Goal: Task Accomplishment & Management: Manage account settings

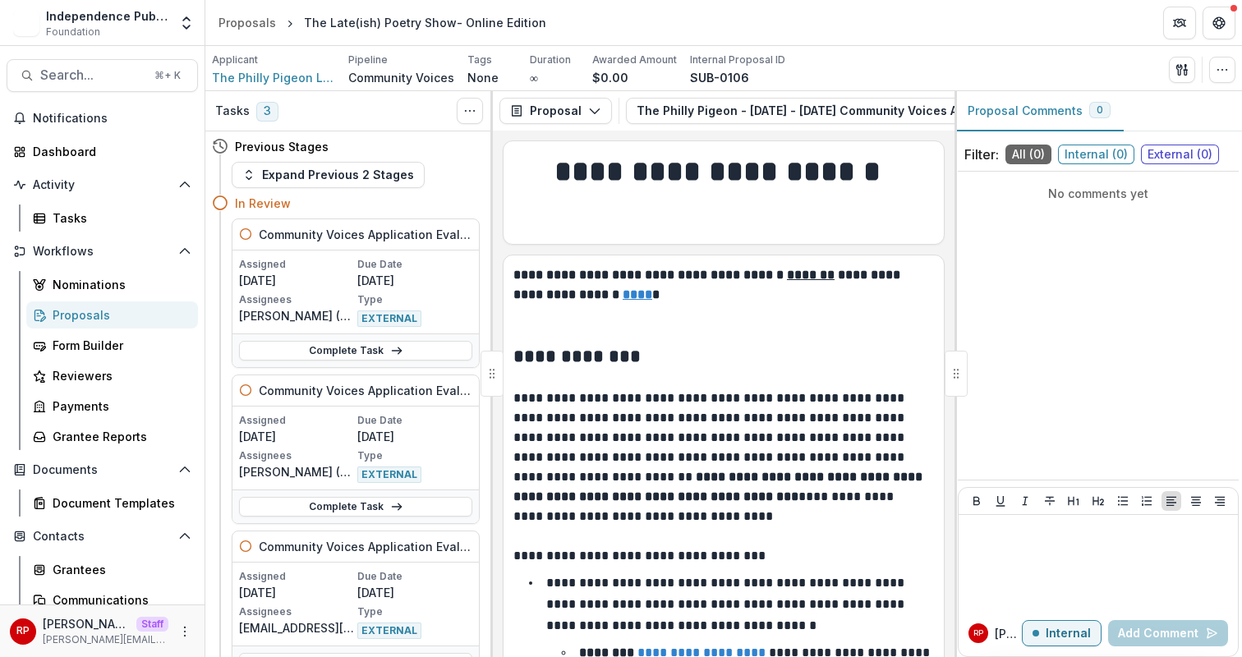
scroll to position [0, 228]
click at [879, 107] on icon "button" at bounding box center [884, 110] width 11 height 8
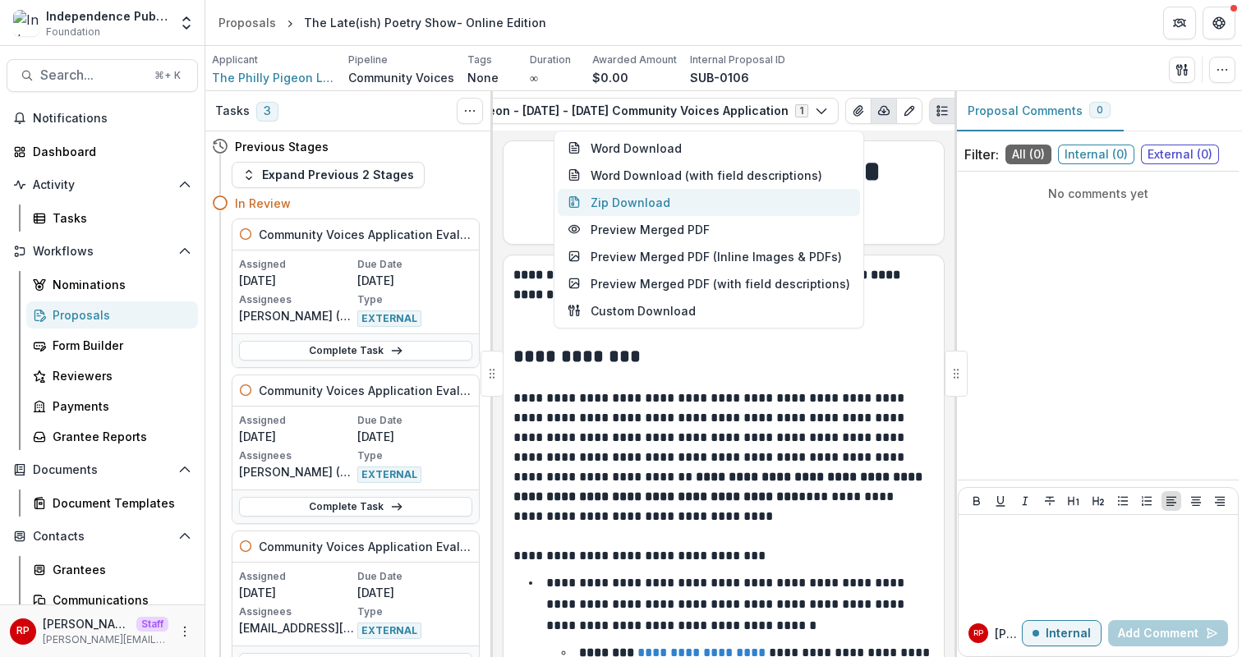
click at [711, 209] on button "Zip Download" at bounding box center [709, 202] width 302 height 27
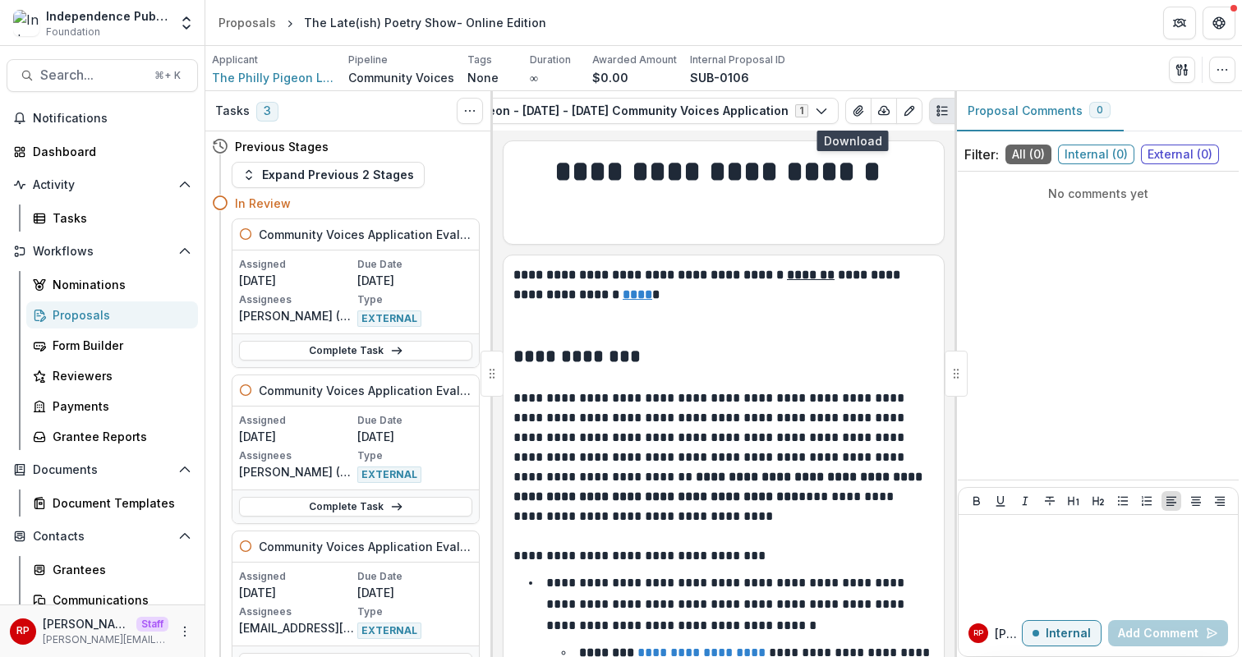
click at [941, 111] on line "Plaintext view" at bounding box center [944, 111] width 6 height 0
click at [961, 113] on icon "PDF view" at bounding box center [967, 110] width 13 height 13
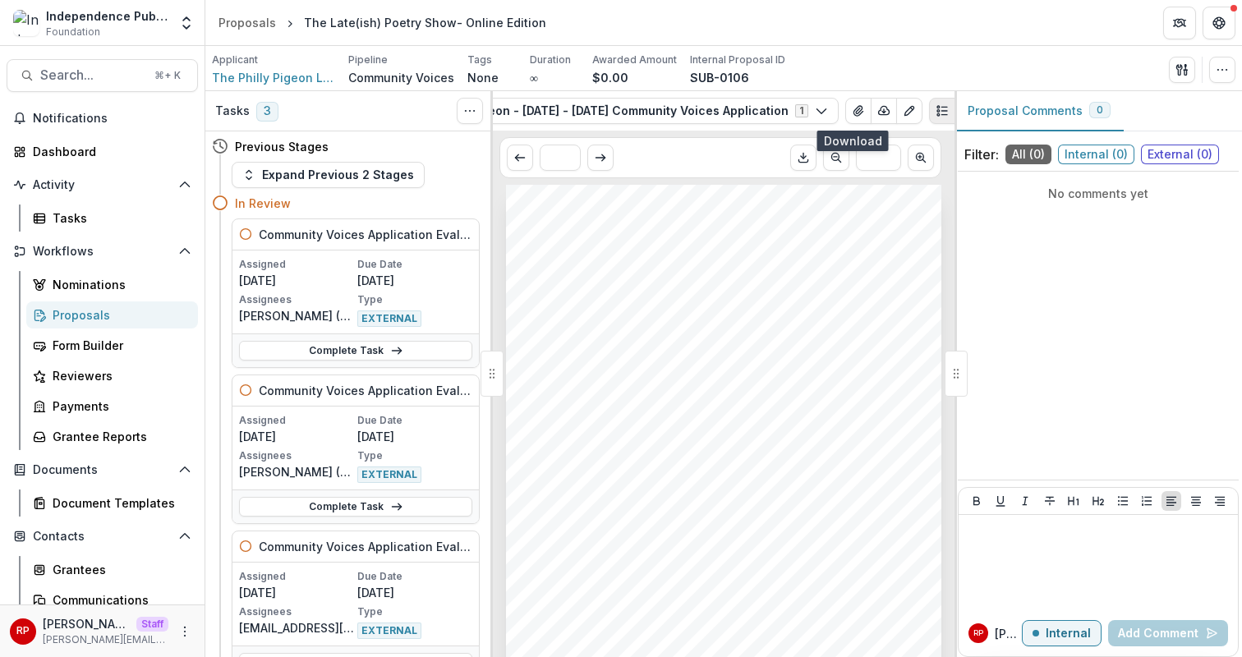
click at [941, 107] on line "Plaintext view" at bounding box center [944, 107] width 6 height 0
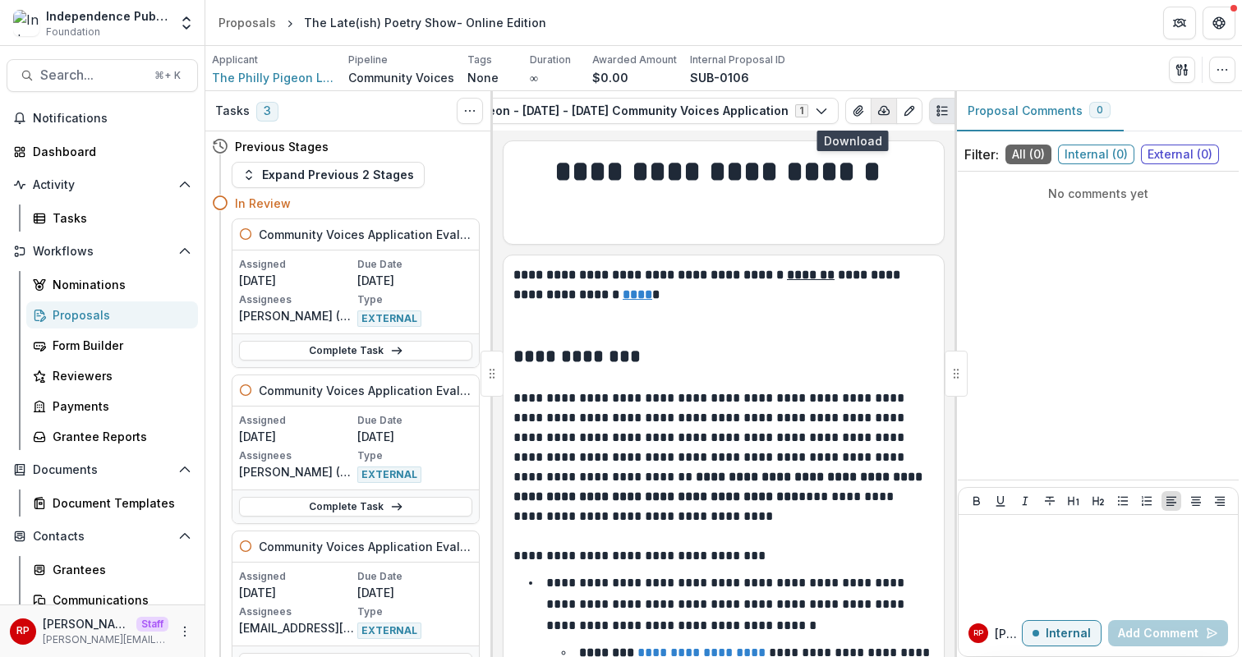
click at [879, 114] on icon "button" at bounding box center [884, 110] width 11 height 8
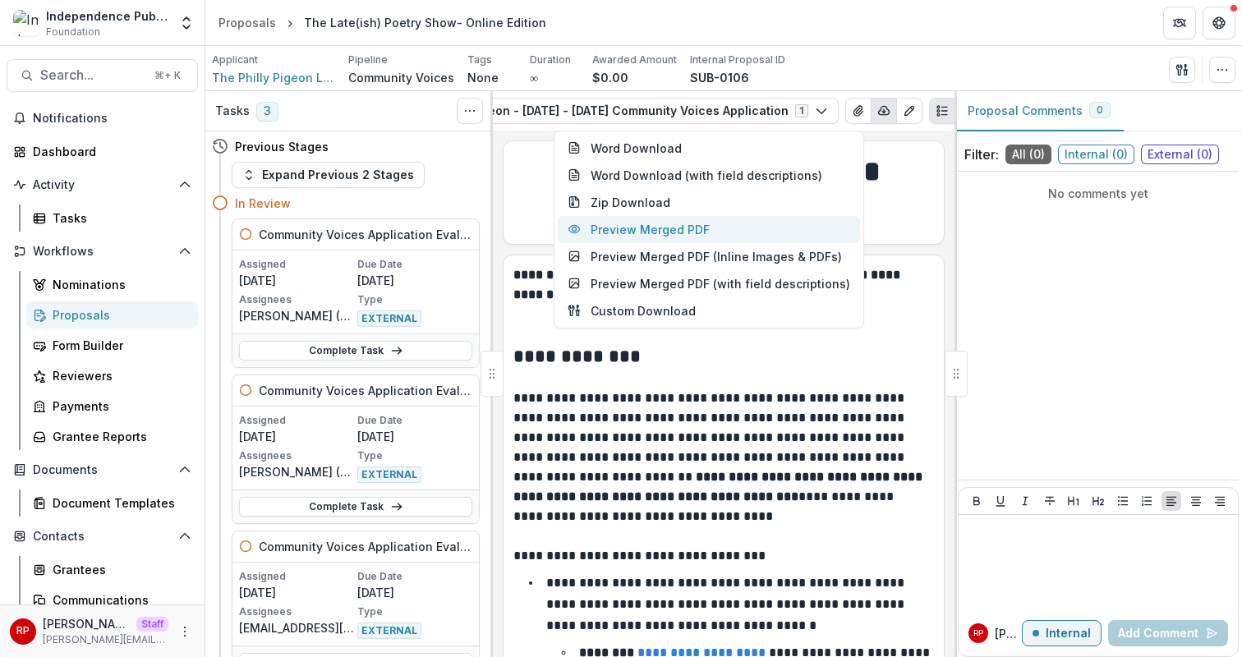
click at [728, 225] on button "Preview Merged PDF" at bounding box center [709, 229] width 302 height 27
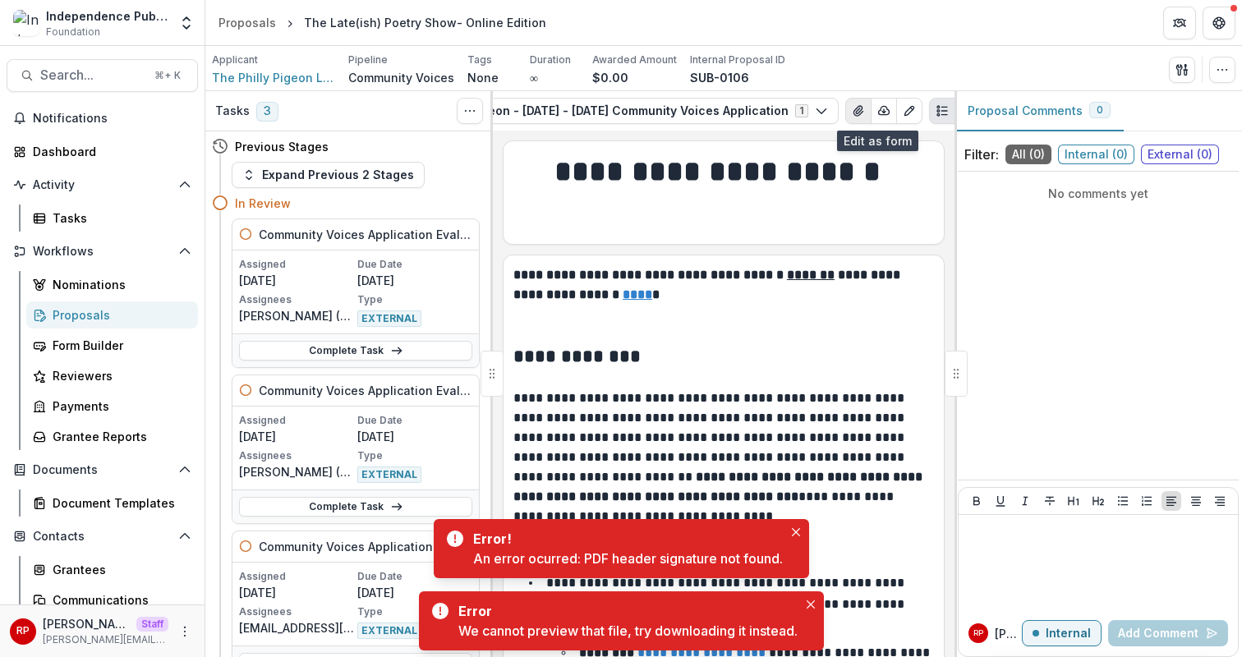
click at [852, 108] on icon "View Attached Files" at bounding box center [858, 110] width 13 height 13
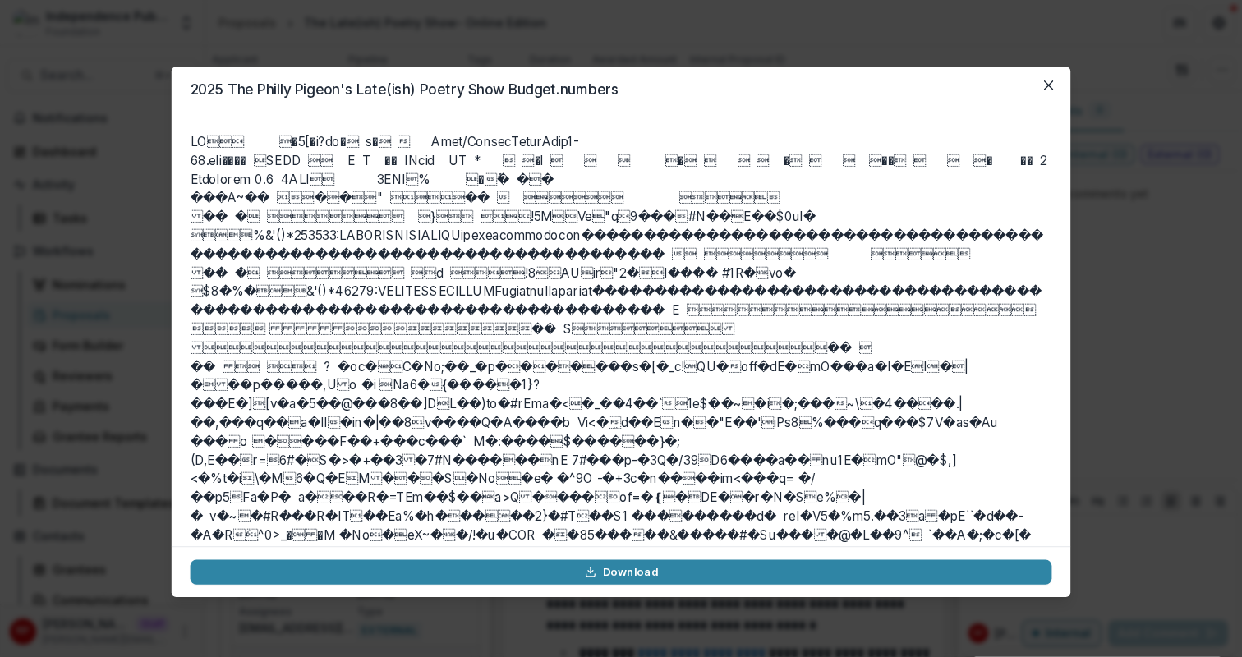
scroll to position [0, 0]
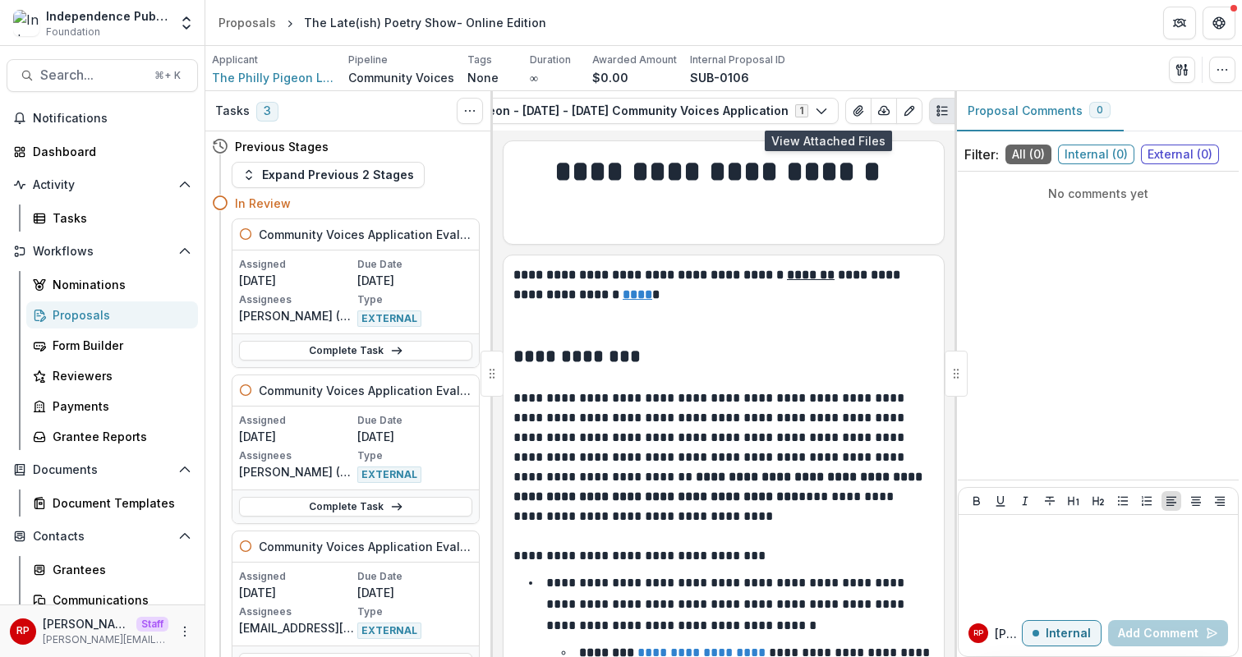
click at [707, 287] on p "**********" at bounding box center [723, 284] width 421 height 39
click at [884, 110] on line "button" at bounding box center [884, 110] width 0 height 3
click at [882, 62] on div "Applicant The Philly Pigeon LLC Pipeline Community Voices Tags None All tags Du…" at bounding box center [724, 70] width 1024 height 34
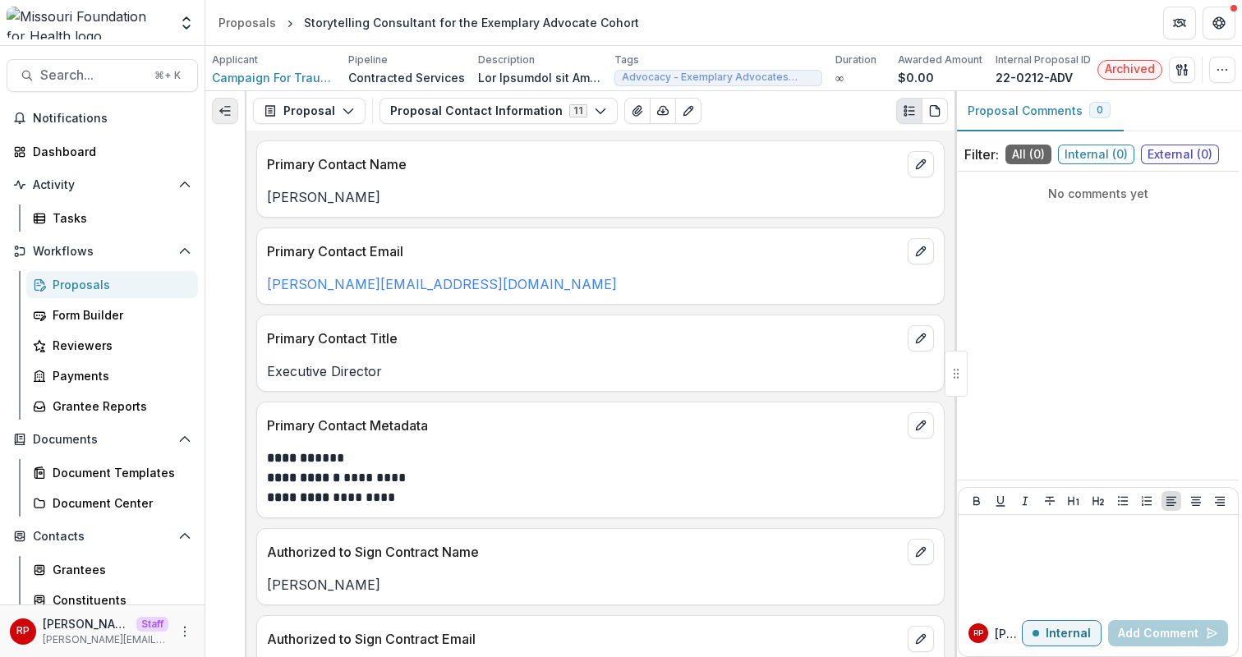
click at [232, 115] on button "Expand left" at bounding box center [225, 111] width 26 height 26
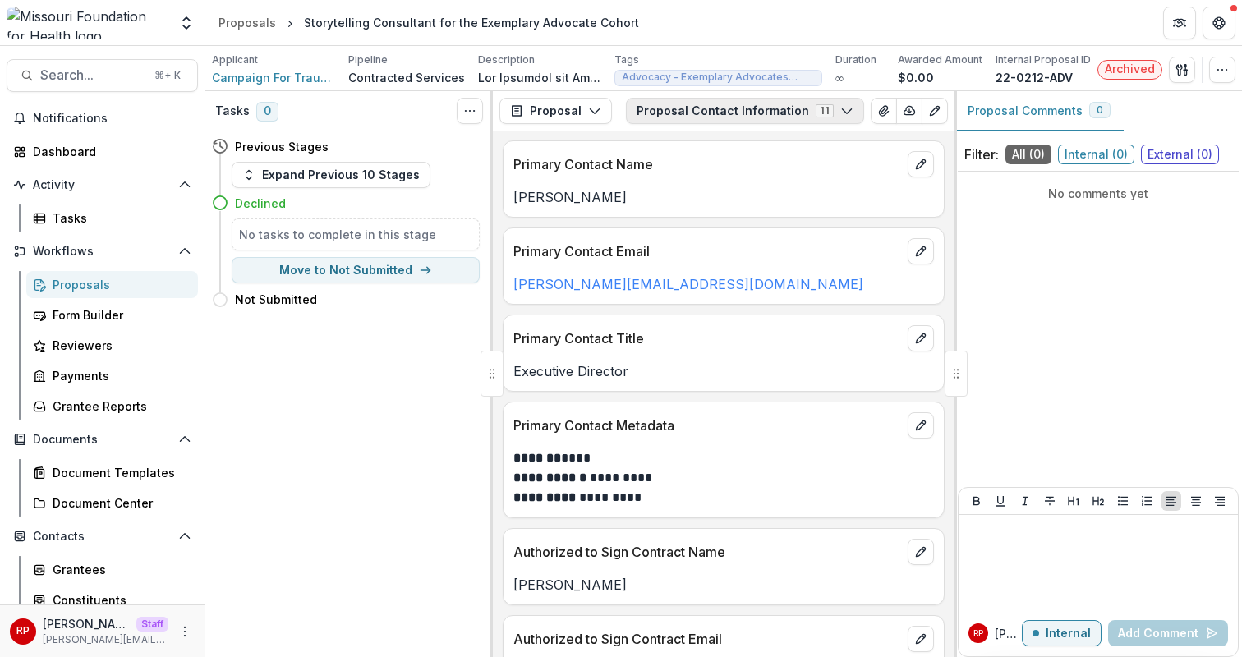
click at [732, 104] on button "Proposal Contact Information 11" at bounding box center [745, 111] width 238 height 26
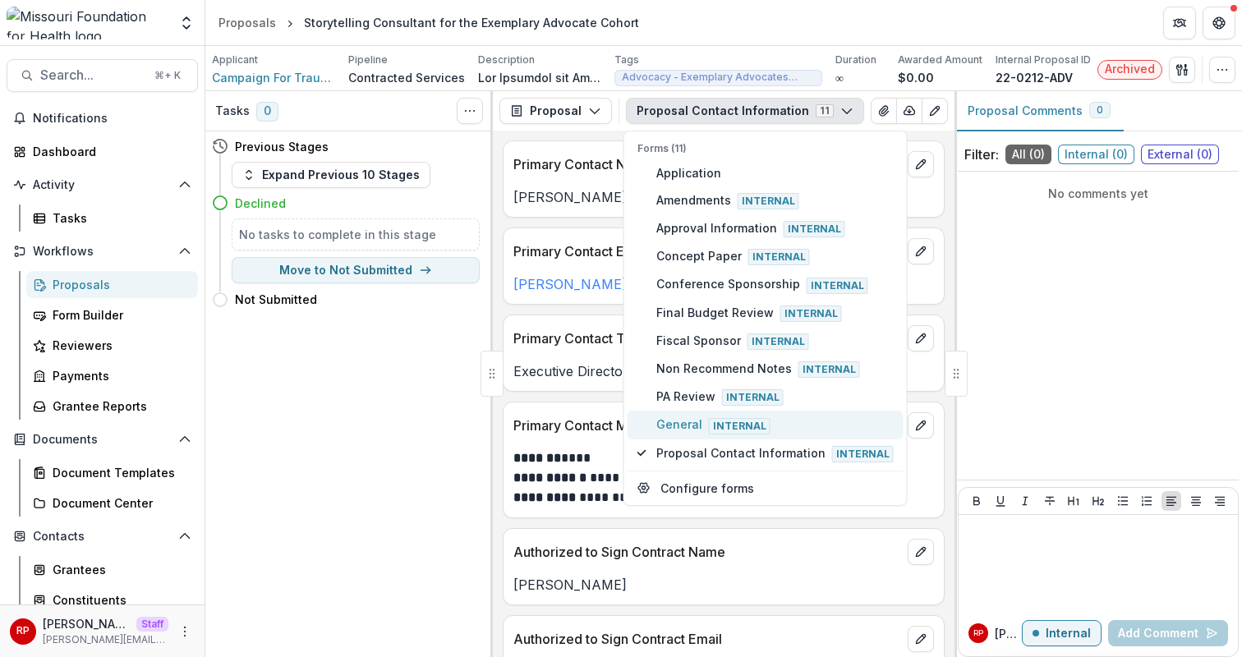
click at [772, 417] on span "General Internal" at bounding box center [774, 425] width 237 height 18
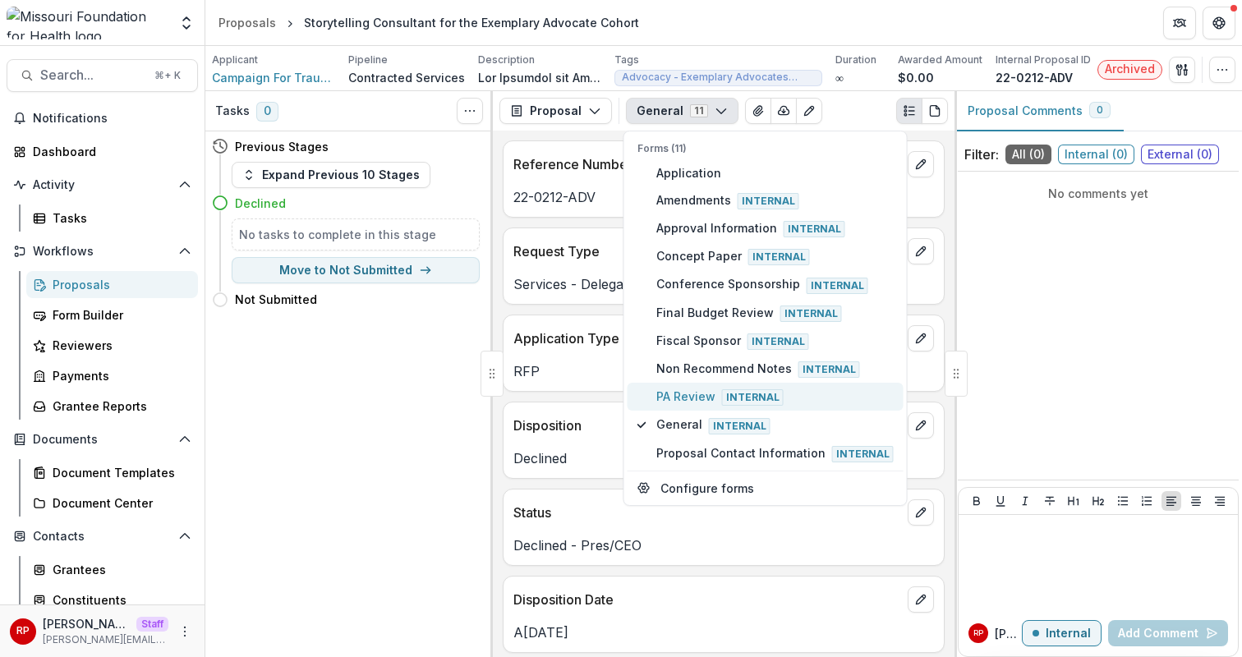
click at [780, 403] on span "PA Review Internal" at bounding box center [774, 397] width 237 height 18
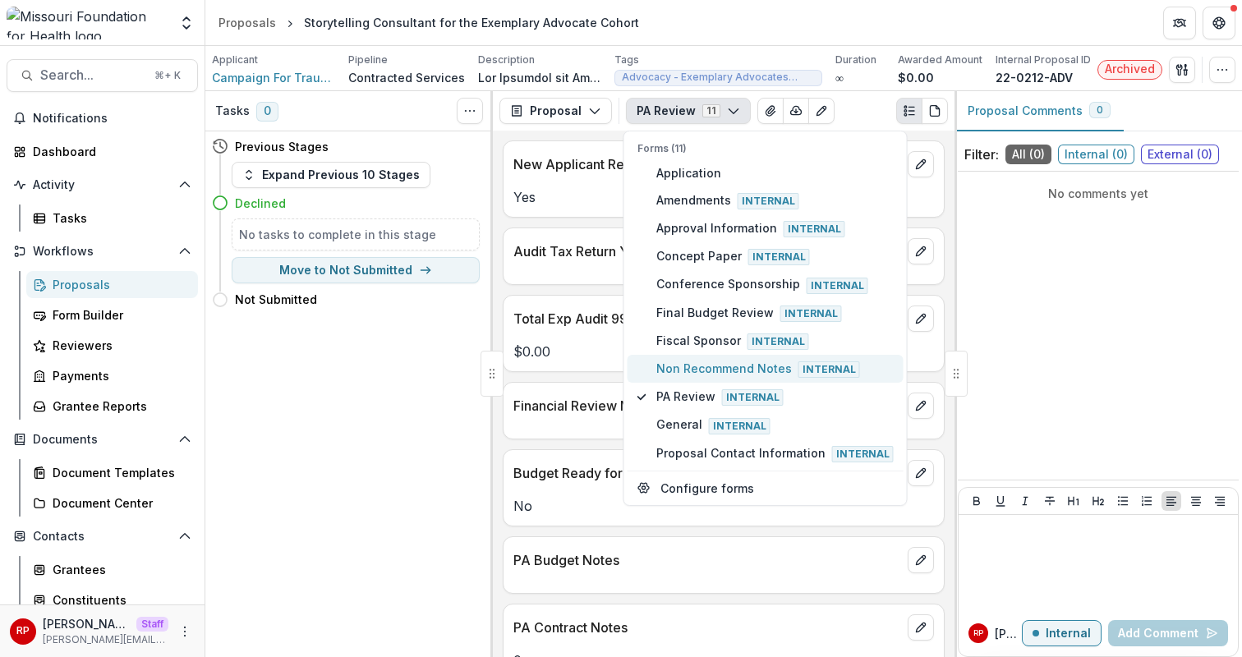
click at [782, 369] on span "Non Recommend Notes Internal" at bounding box center [774, 369] width 237 height 18
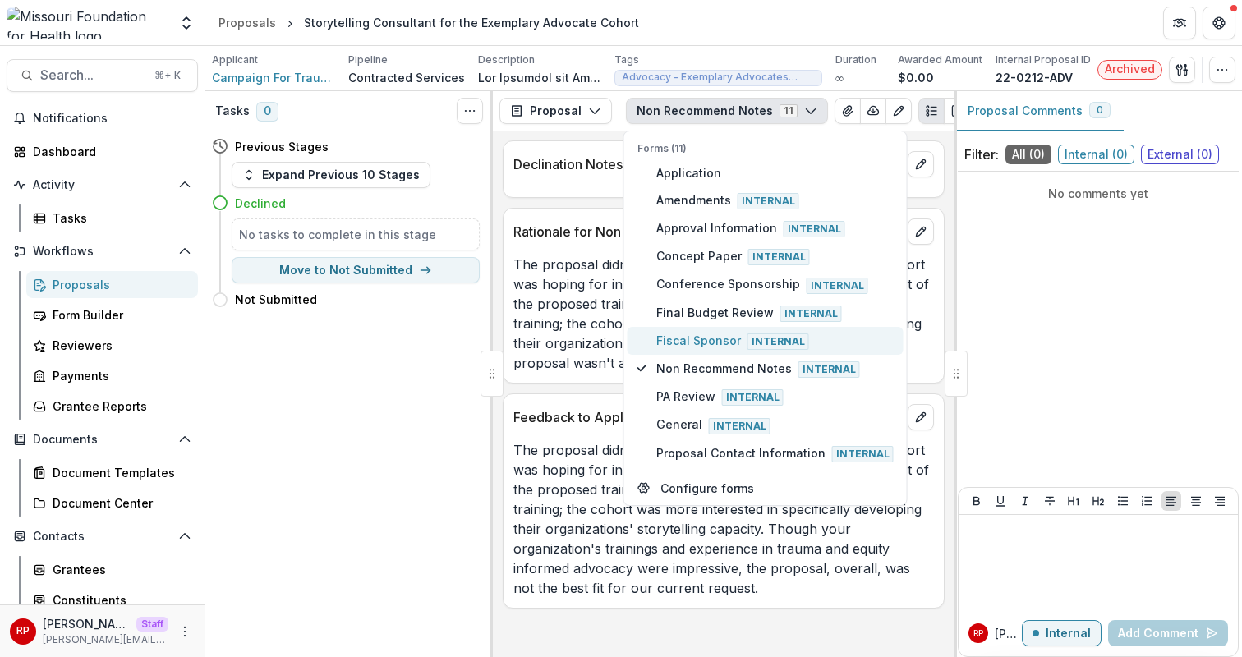
click at [774, 334] on span "Internal" at bounding box center [779, 342] width 62 height 16
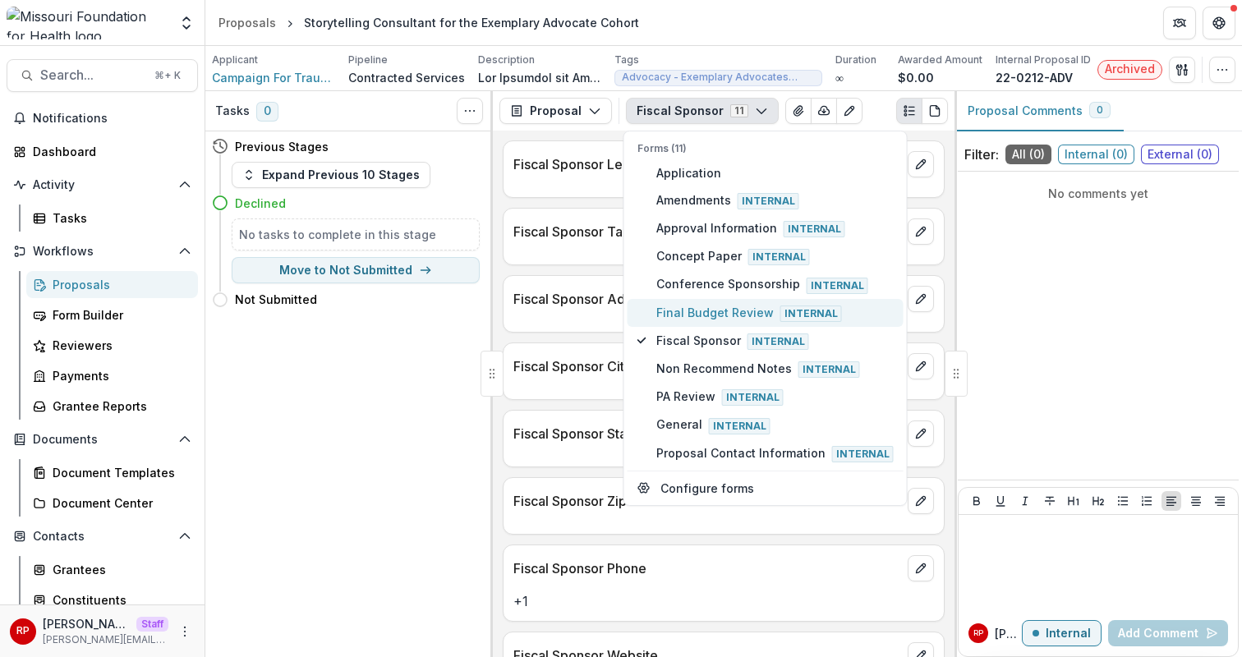
click at [762, 316] on span "Final Budget Review Internal" at bounding box center [774, 313] width 237 height 18
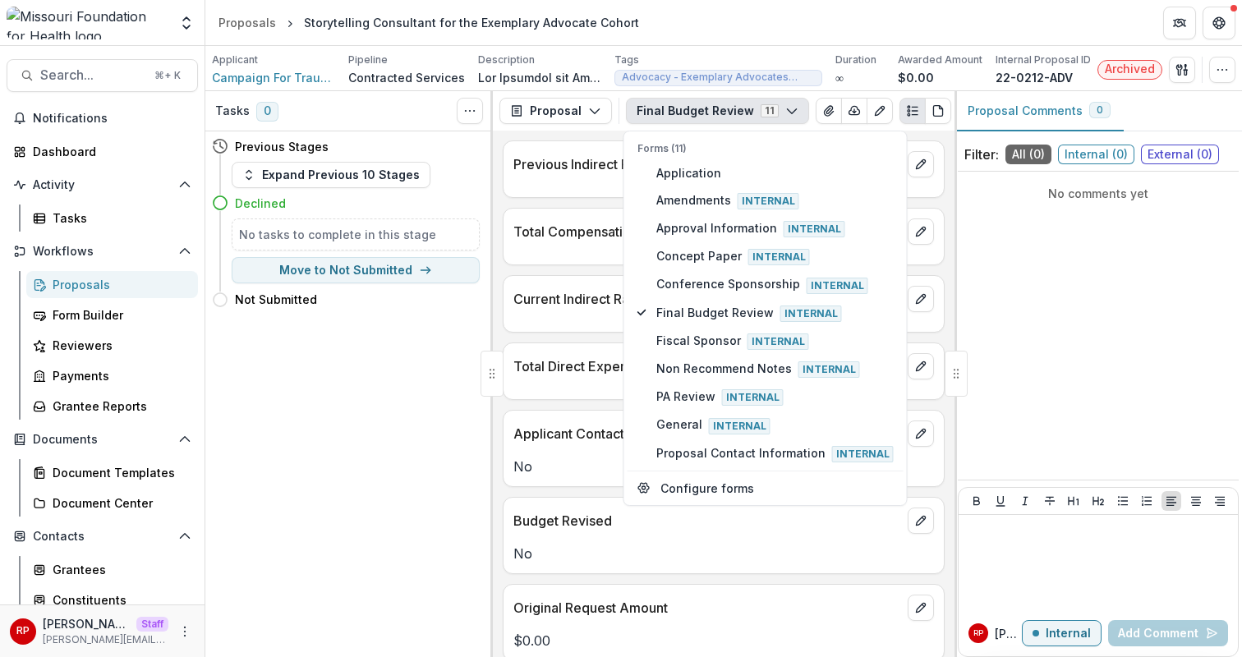
click at [580, 261] on div "Total Compensation Amount" at bounding box center [724, 237] width 442 height 58
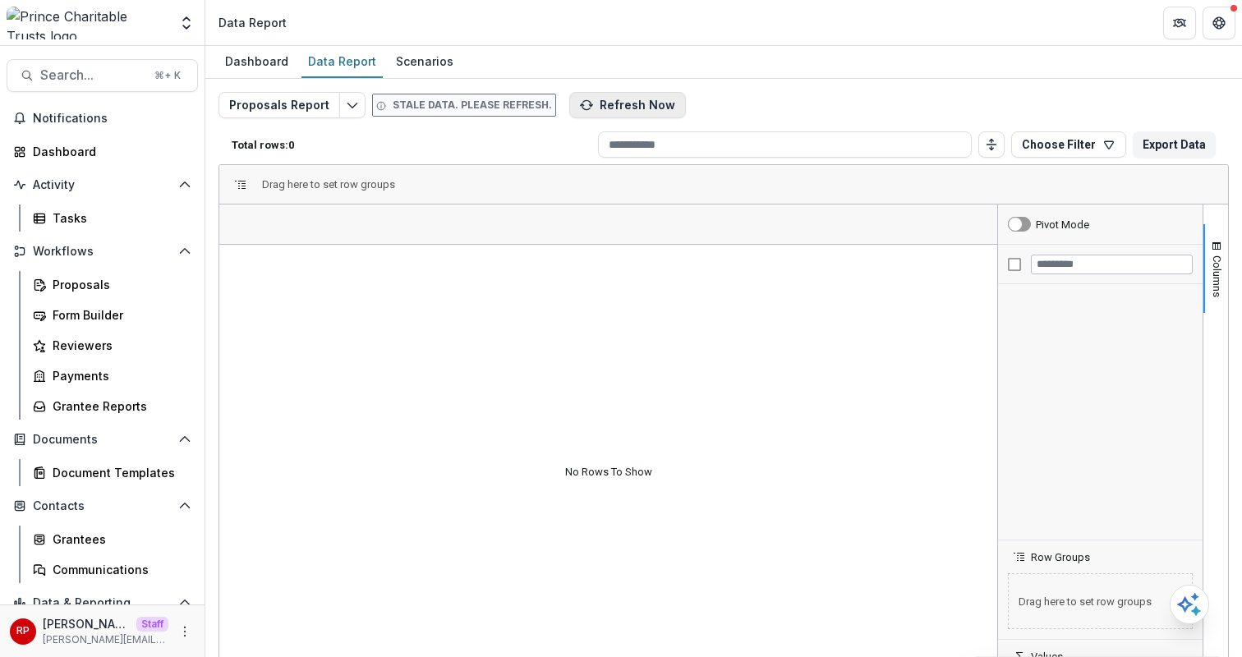
click at [611, 106] on button "Refresh Now" at bounding box center [627, 105] width 117 height 26
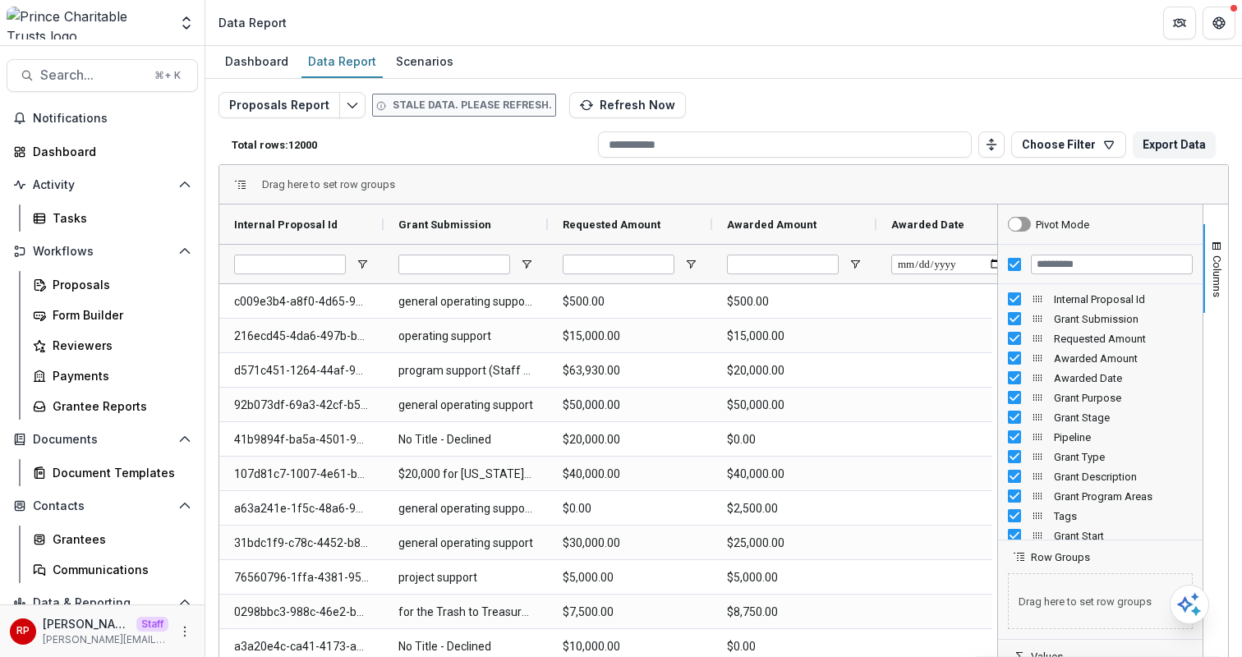
click at [770, 93] on div "Proposals Report Stale data. Please refresh. Refresh Now Total rows: 12000 Choo…" at bounding box center [724, 396] width 1010 height 608
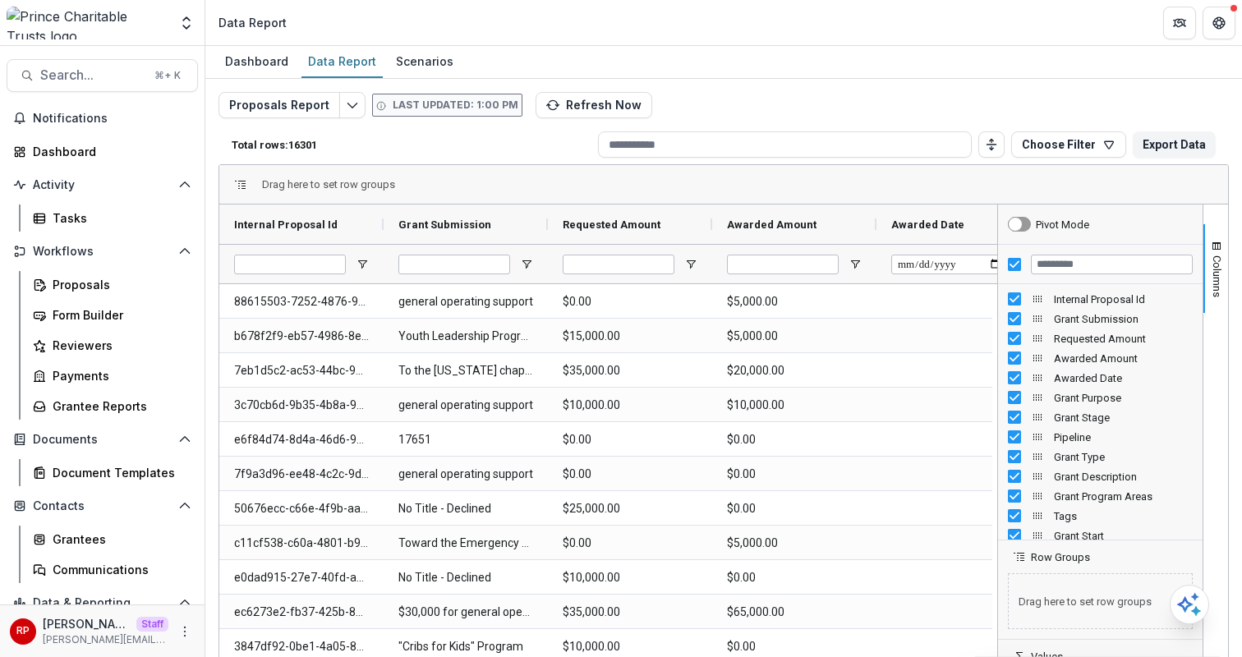
click at [742, 86] on div "Proposals Report Last updated: 1:00 PM Refresh Now Total rows: 16301 Choose Fil…" at bounding box center [723, 389] width 1037 height 621
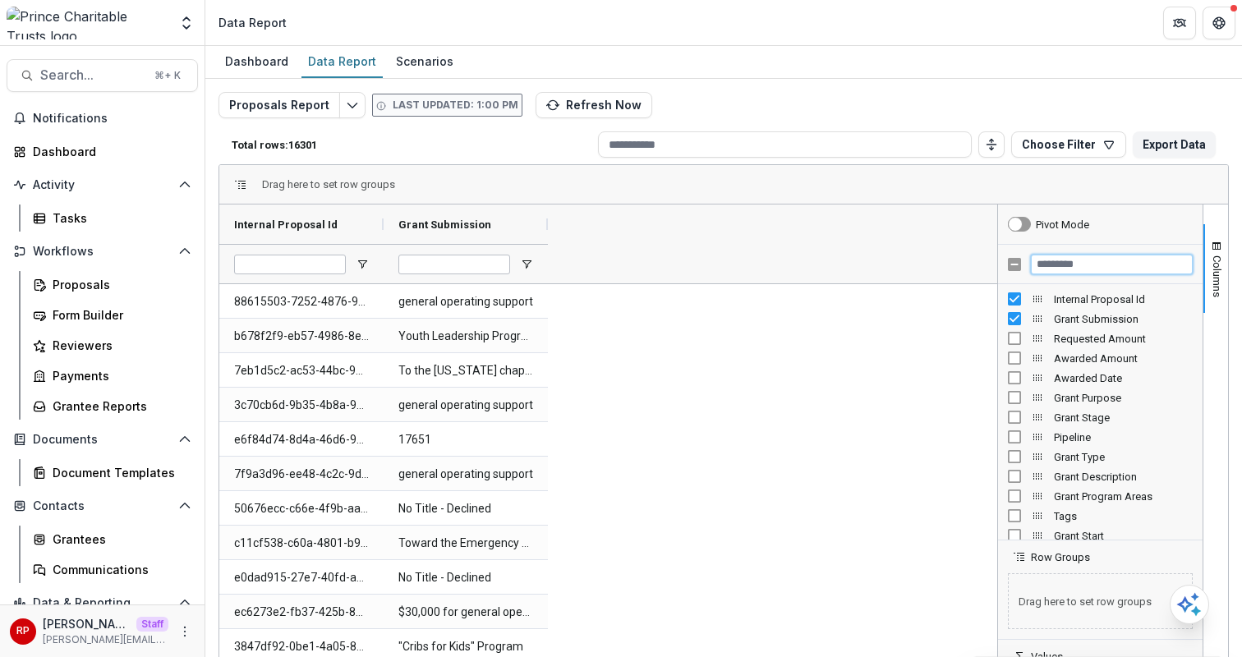
click at [1075, 272] on input "Filter Columns Input" at bounding box center [1112, 265] width 162 height 20
type input "*****"
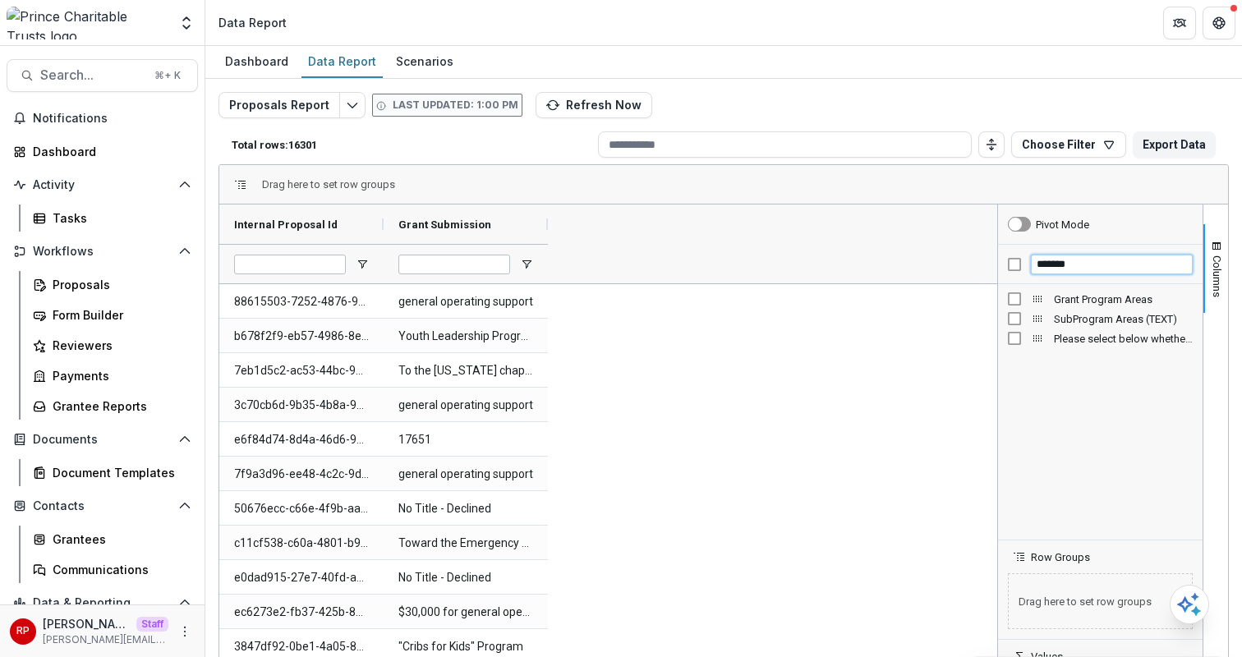
type input "*******"
click at [627, 207] on div "Grant Program Areas" at bounding box center [630, 224] width 135 height 39
click at [630, 222] on span "Grant Program Areas" at bounding box center [619, 225] width 113 height 12
click at [630, 222] on span "Grant Program Areas" at bounding box center [615, 225] width 104 height 12
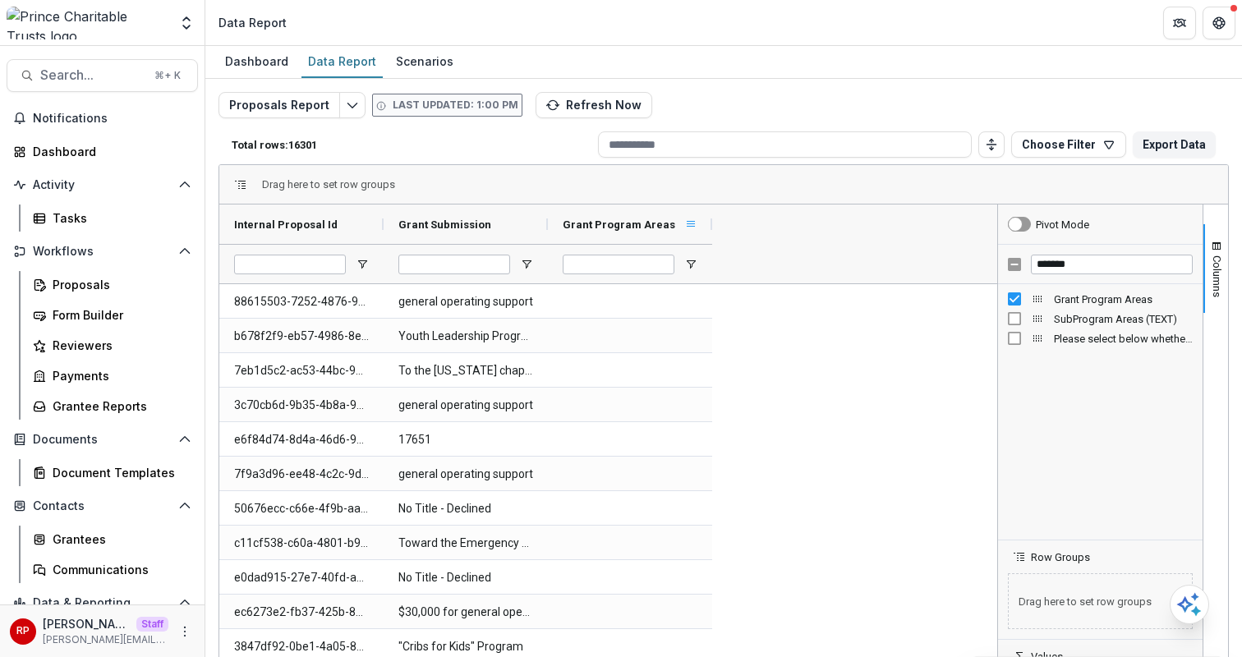
click at [689, 223] on span at bounding box center [690, 224] width 13 height 13
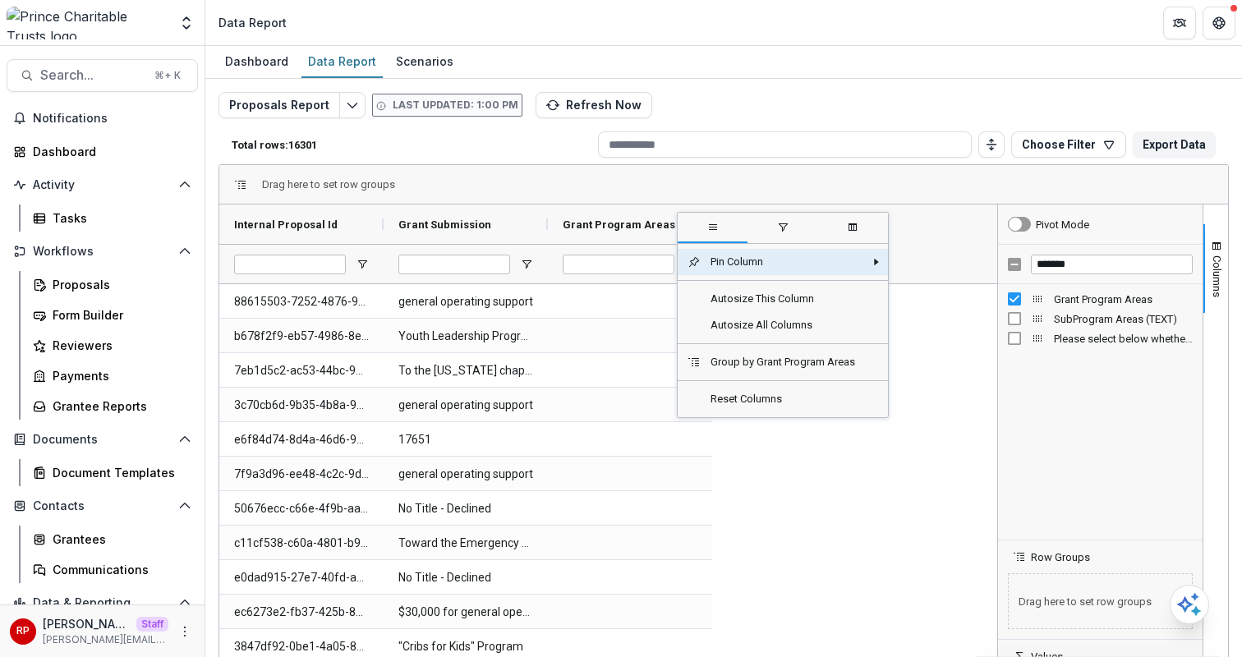
click at [793, 236] on span "filter" at bounding box center [783, 229] width 70 height 30
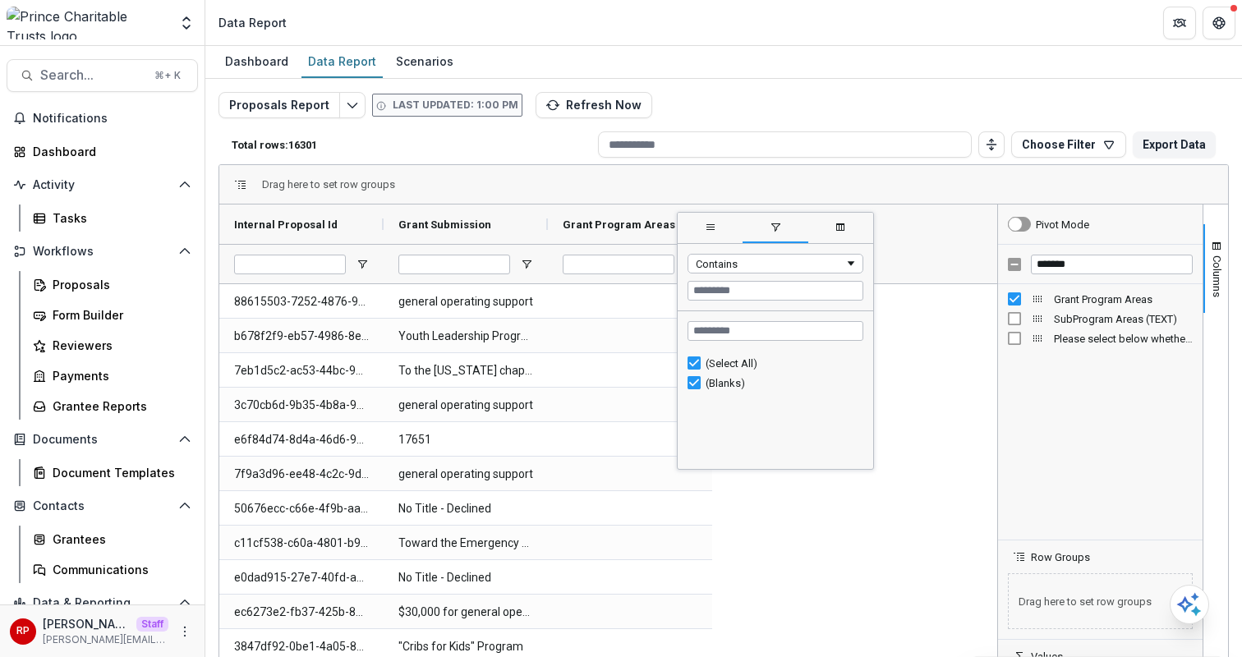
click at [705, 225] on span "general" at bounding box center [710, 227] width 13 height 13
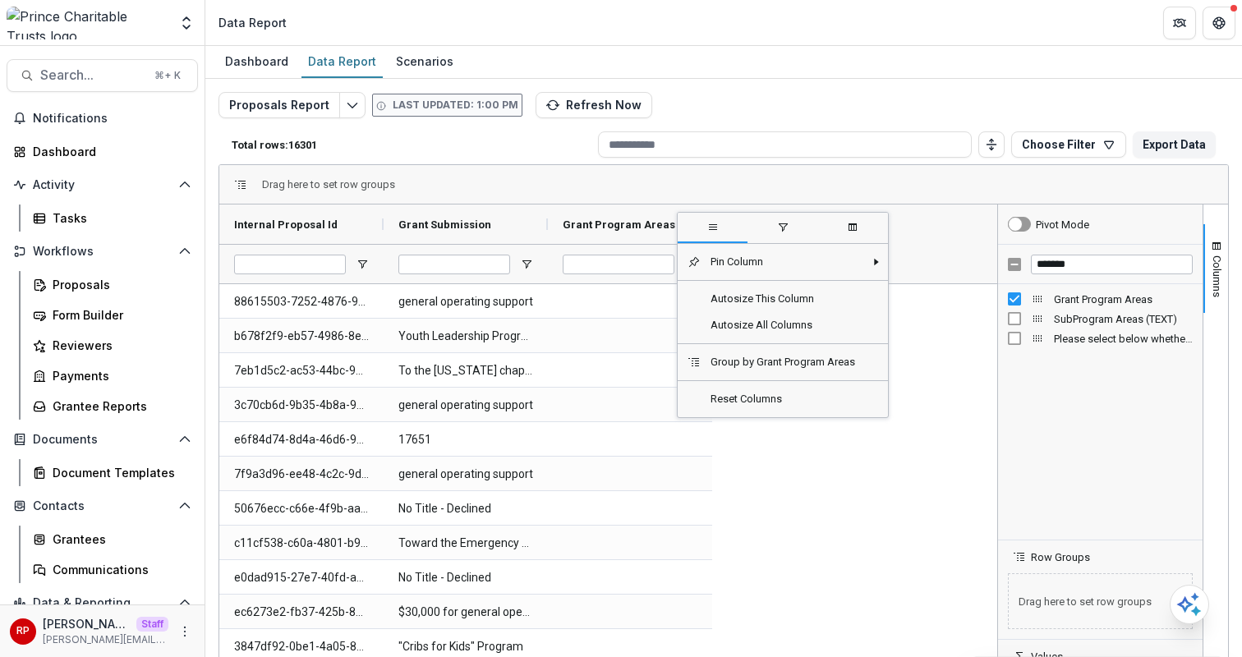
click at [920, 237] on div "Internal Proposal Id Grant Submission Grant Program Areas" at bounding box center [608, 244] width 778 height 79
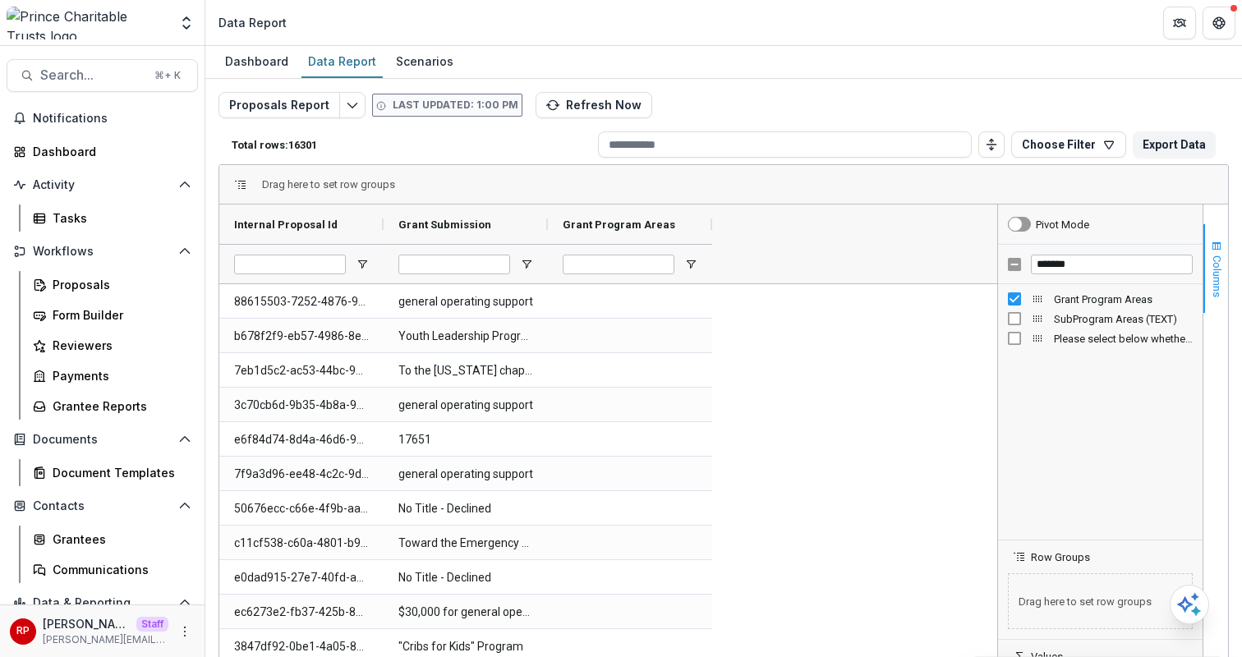
click at [1219, 275] on button "Columns" at bounding box center [1216, 268] width 25 height 89
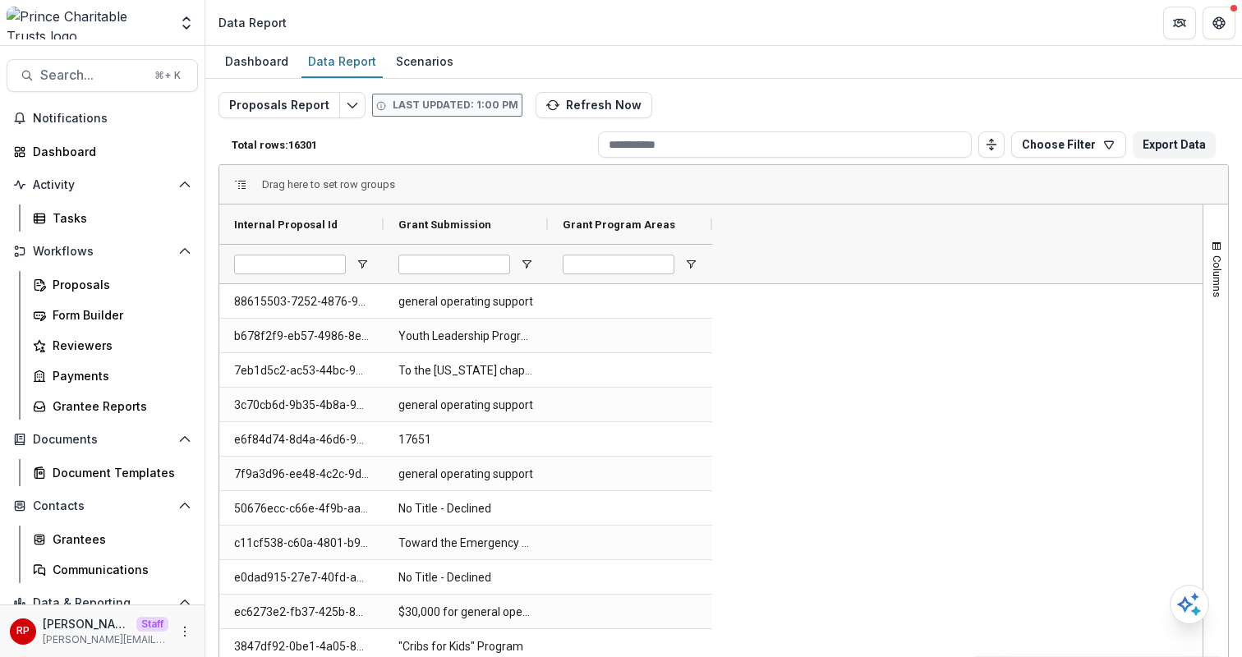
click at [974, 61] on div "Dashboard Data Report Scenarios" at bounding box center [723, 62] width 1037 height 33
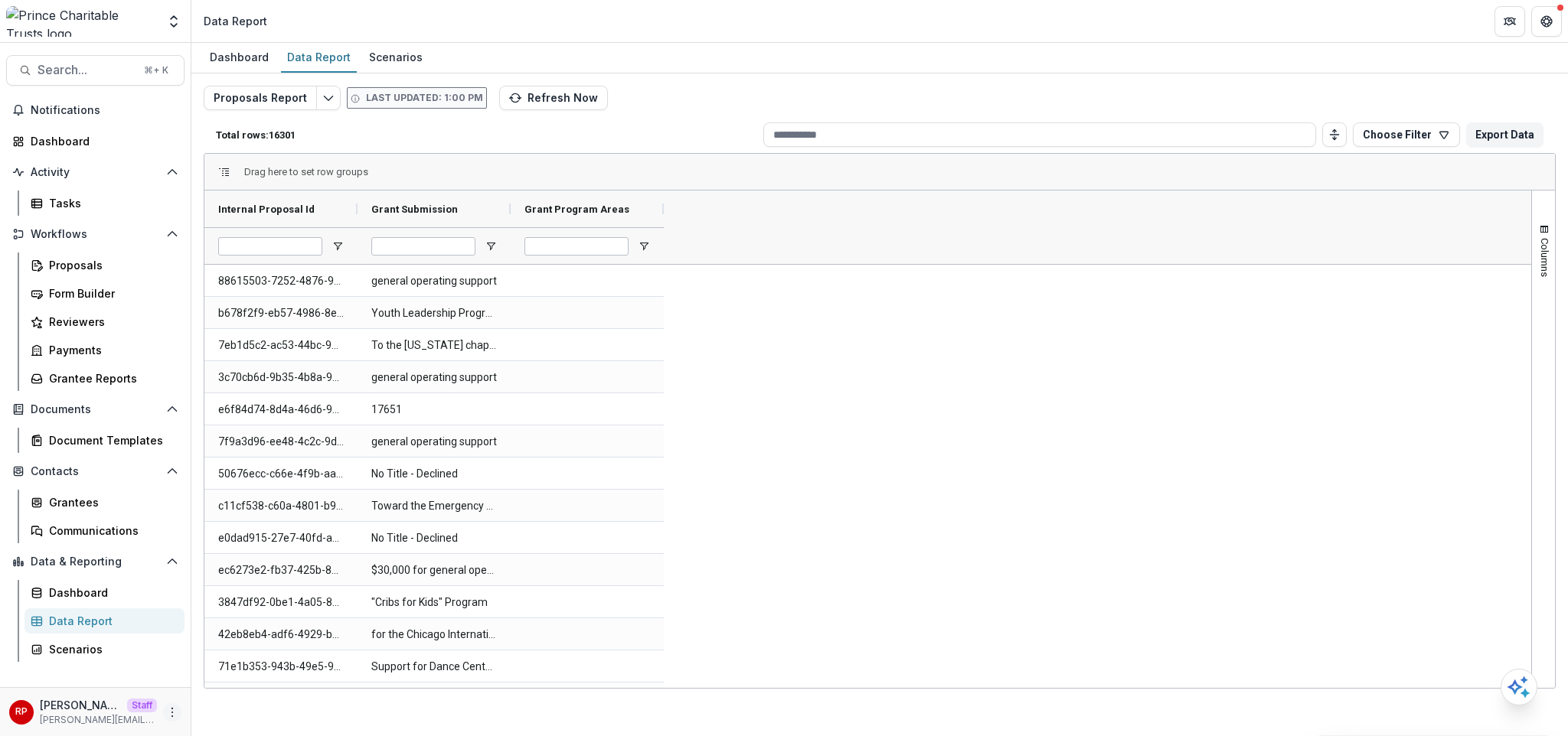
click at [170, 611] on button "More" at bounding box center [172, 713] width 19 height 19
click at [230, 611] on link "User Settings" at bounding box center [273, 679] width 164 height 25
click at [109, 269] on div "Proposals" at bounding box center [111, 265] width 123 height 16
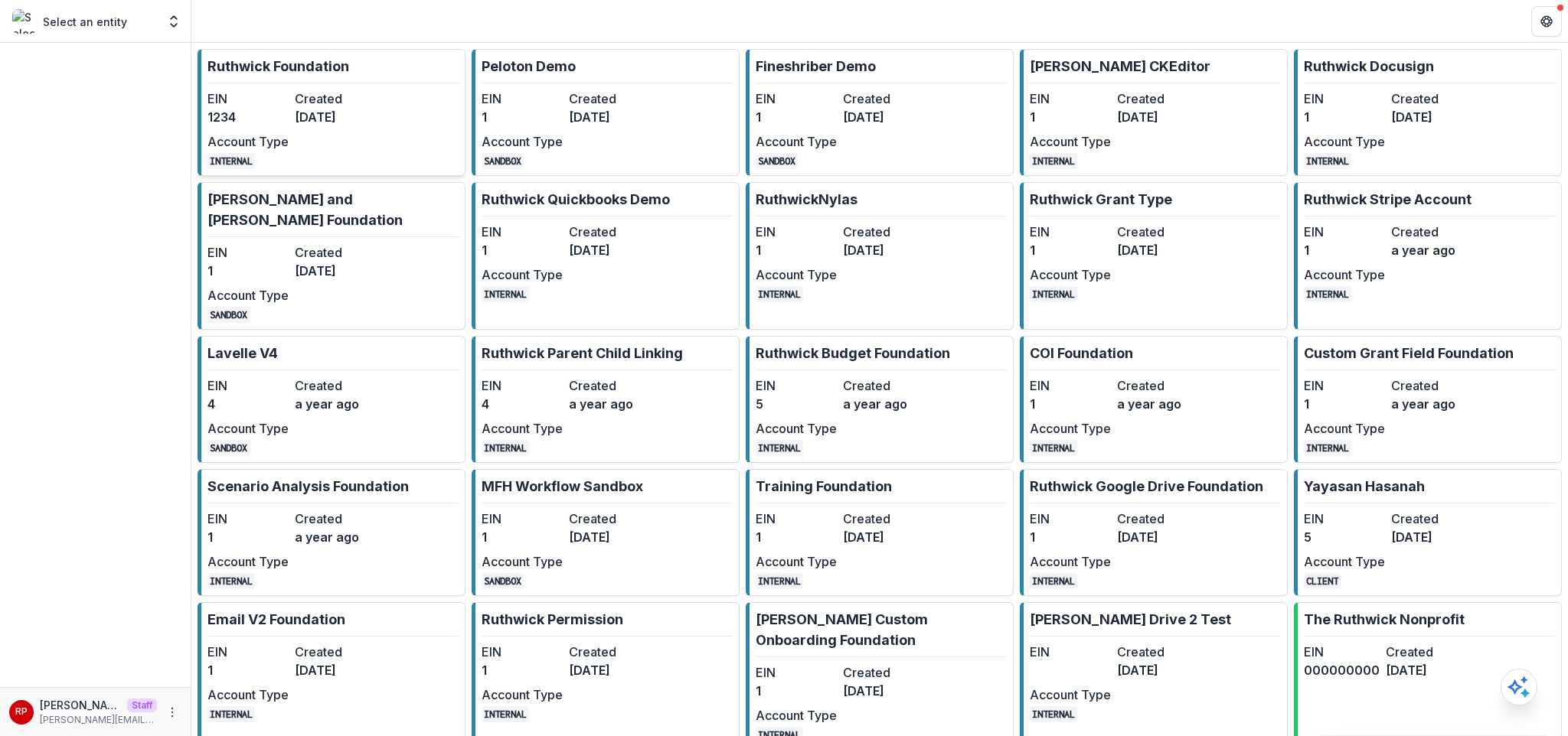
click at [324, 109] on dd "3 years ago" at bounding box center [334, 117] width 81 height 19
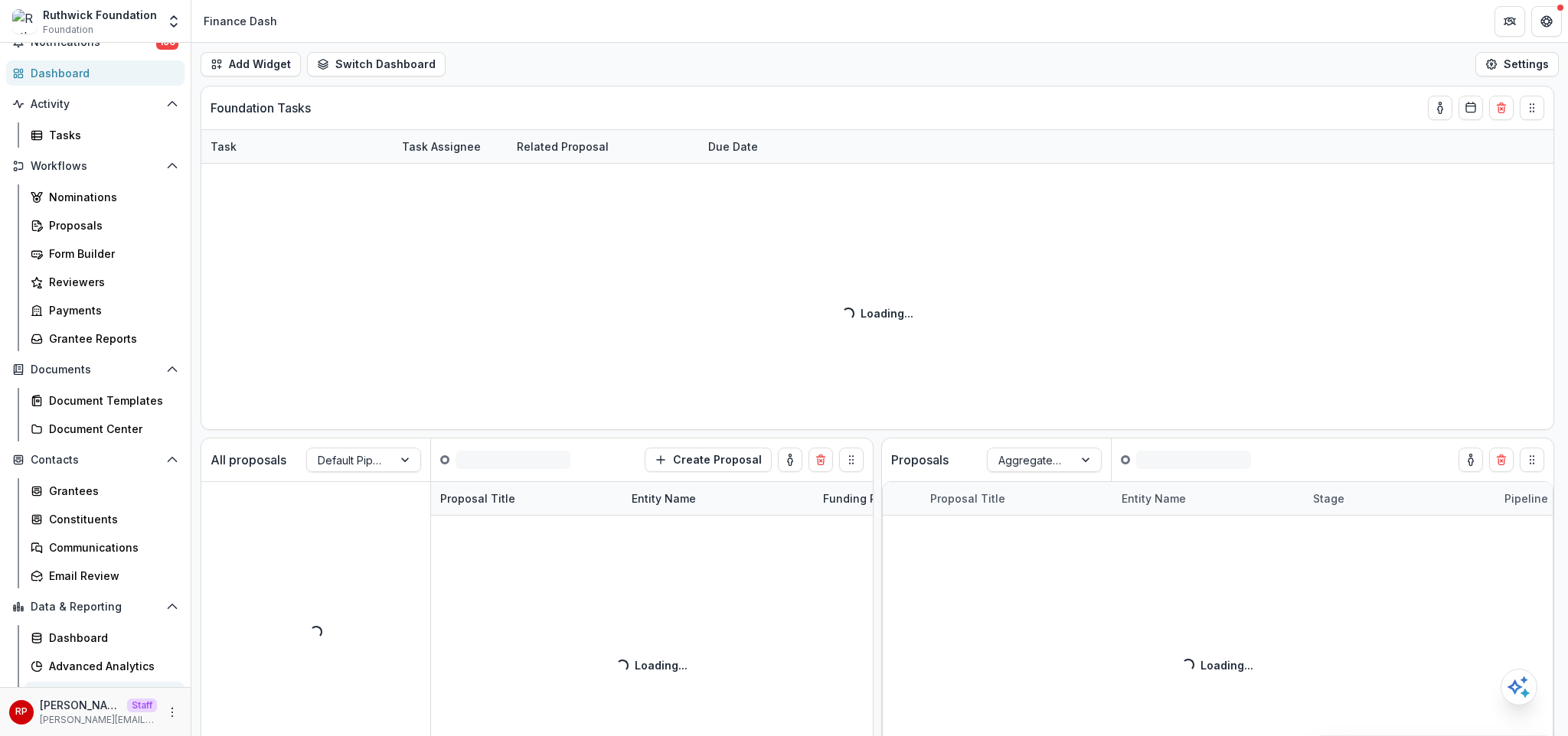
scroll to position [116, 0]
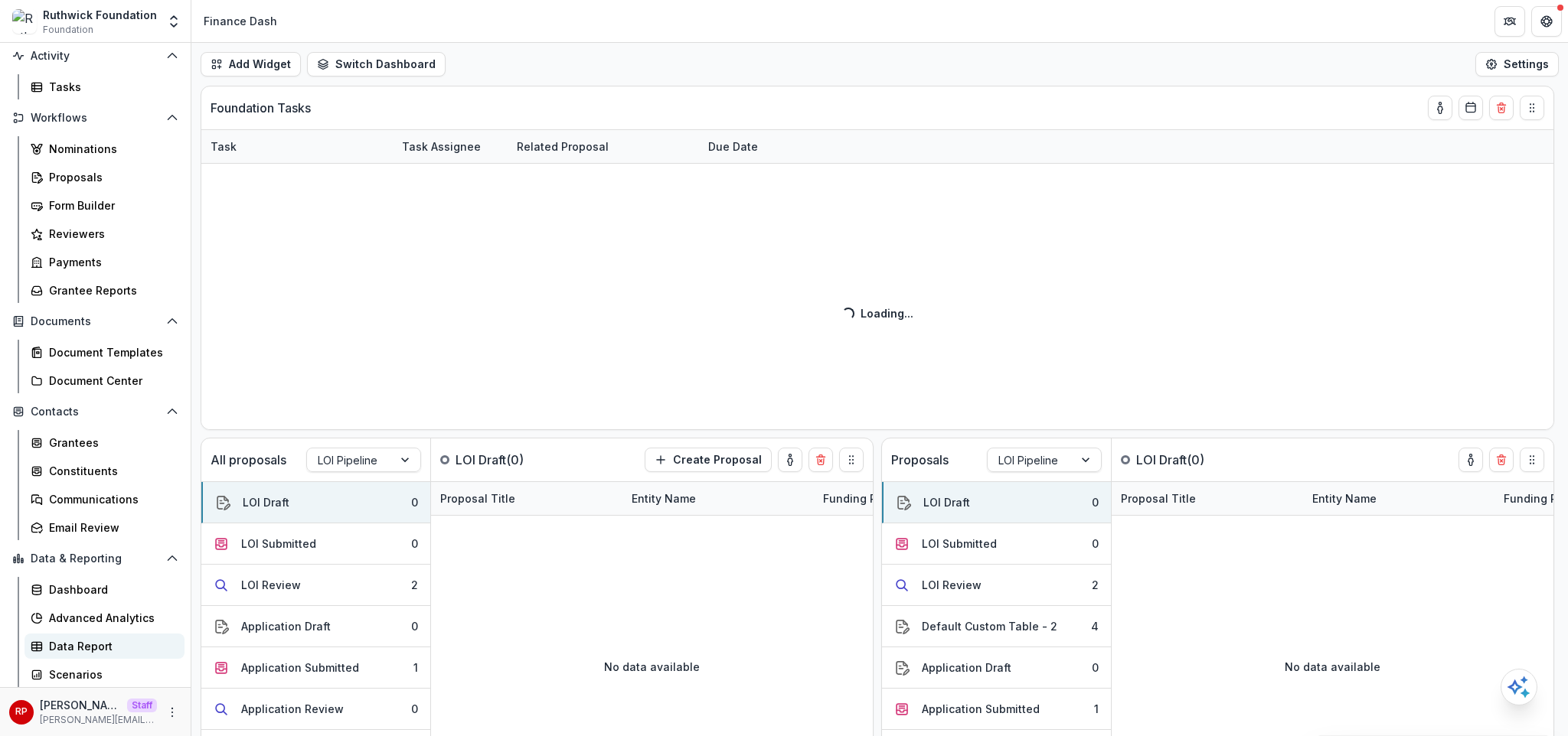
click at [106, 642] on div "Data Report" at bounding box center [111, 646] width 123 height 16
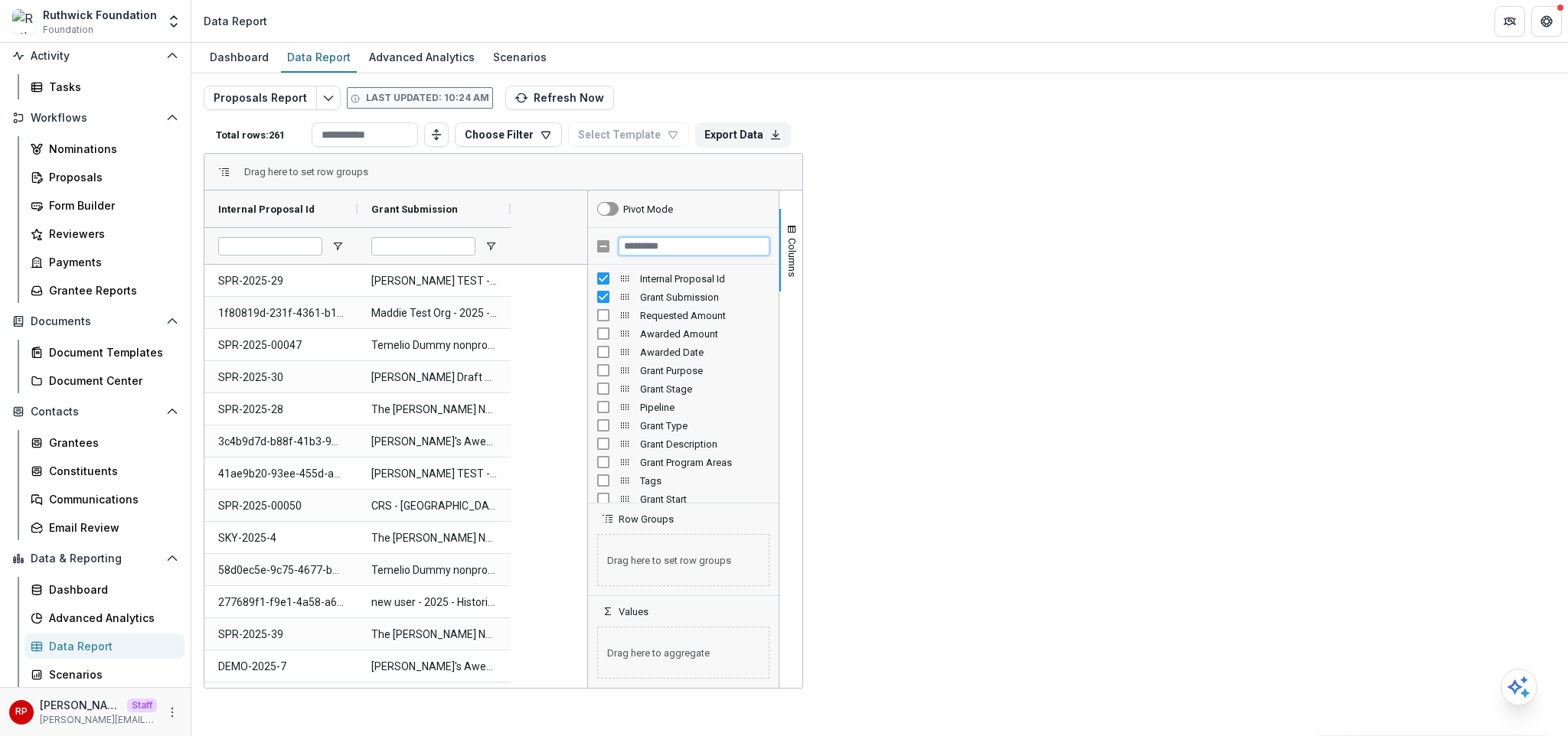
click at [770, 250] on input "Filter Columns Input" at bounding box center [694, 247] width 151 height 19
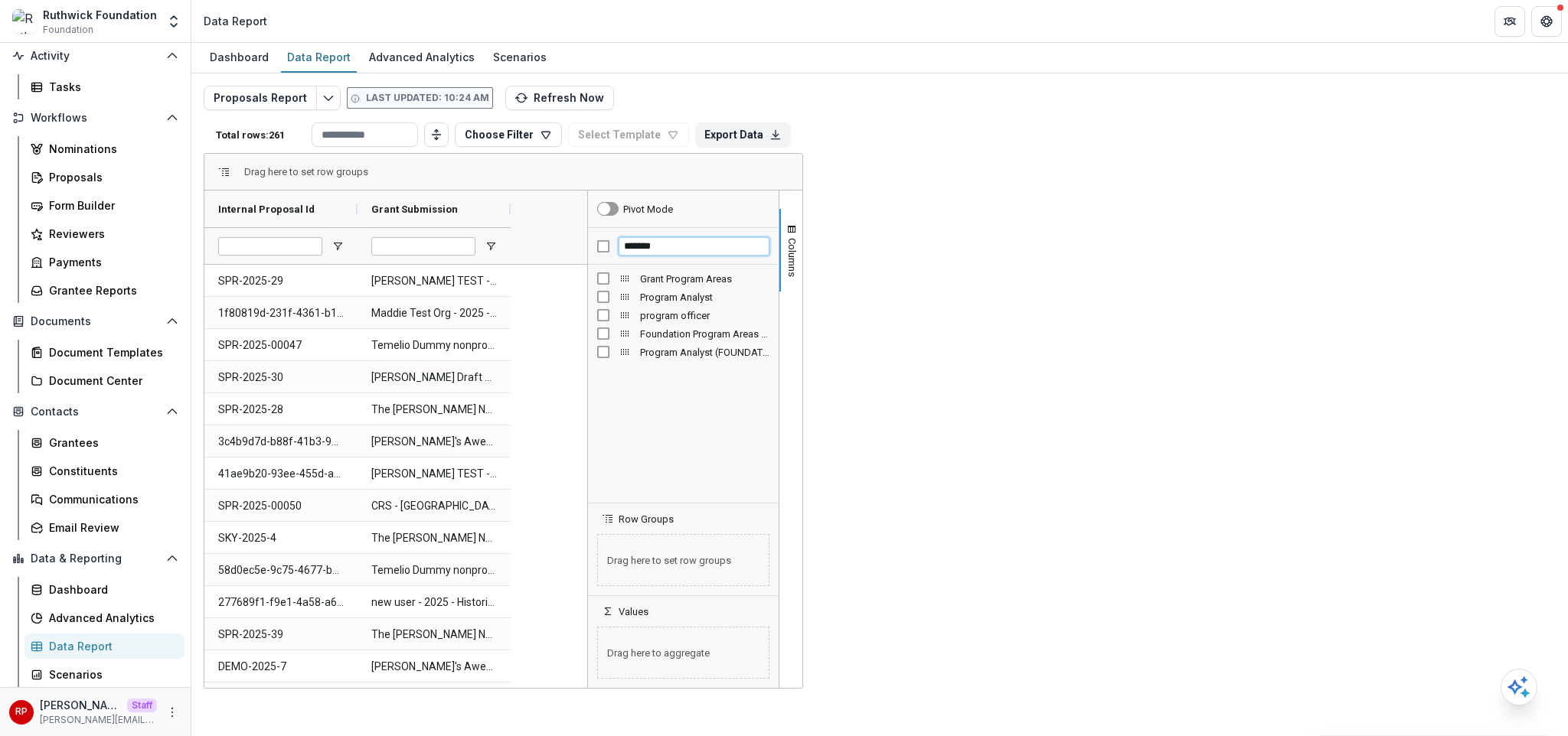
type input "*******"
click at [597, 205] on span "Grant Program Areas" at bounding box center [577, 210] width 105 height 11
click at [597, 205] on span "Grant Program Areas" at bounding box center [573, 210] width 97 height 11
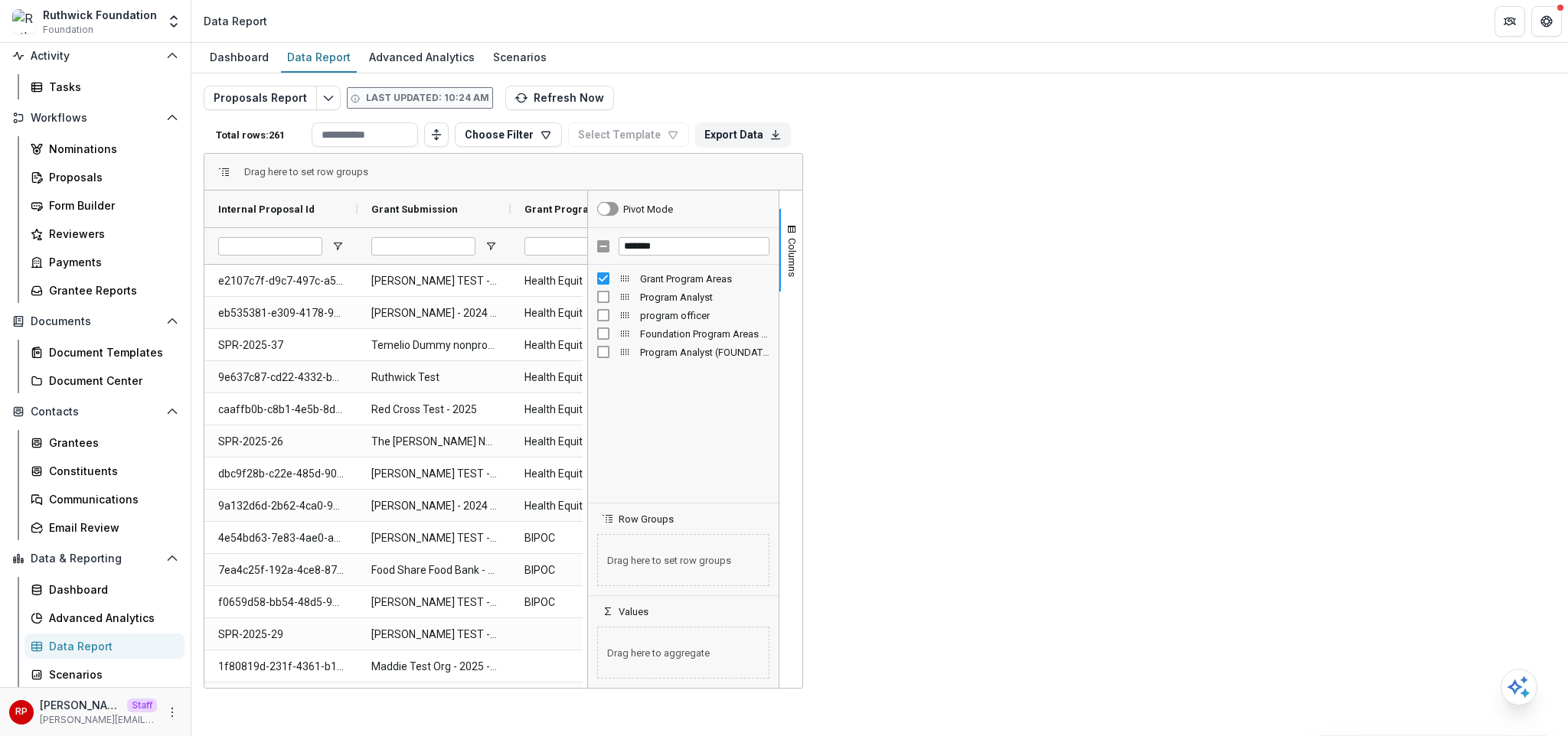
drag, startPoint x: 740, startPoint y: 209, endPoint x: 967, endPoint y: 209, distance: 227.0
click at [912, 209] on div at bounding box center [909, 209] width 7 height 36
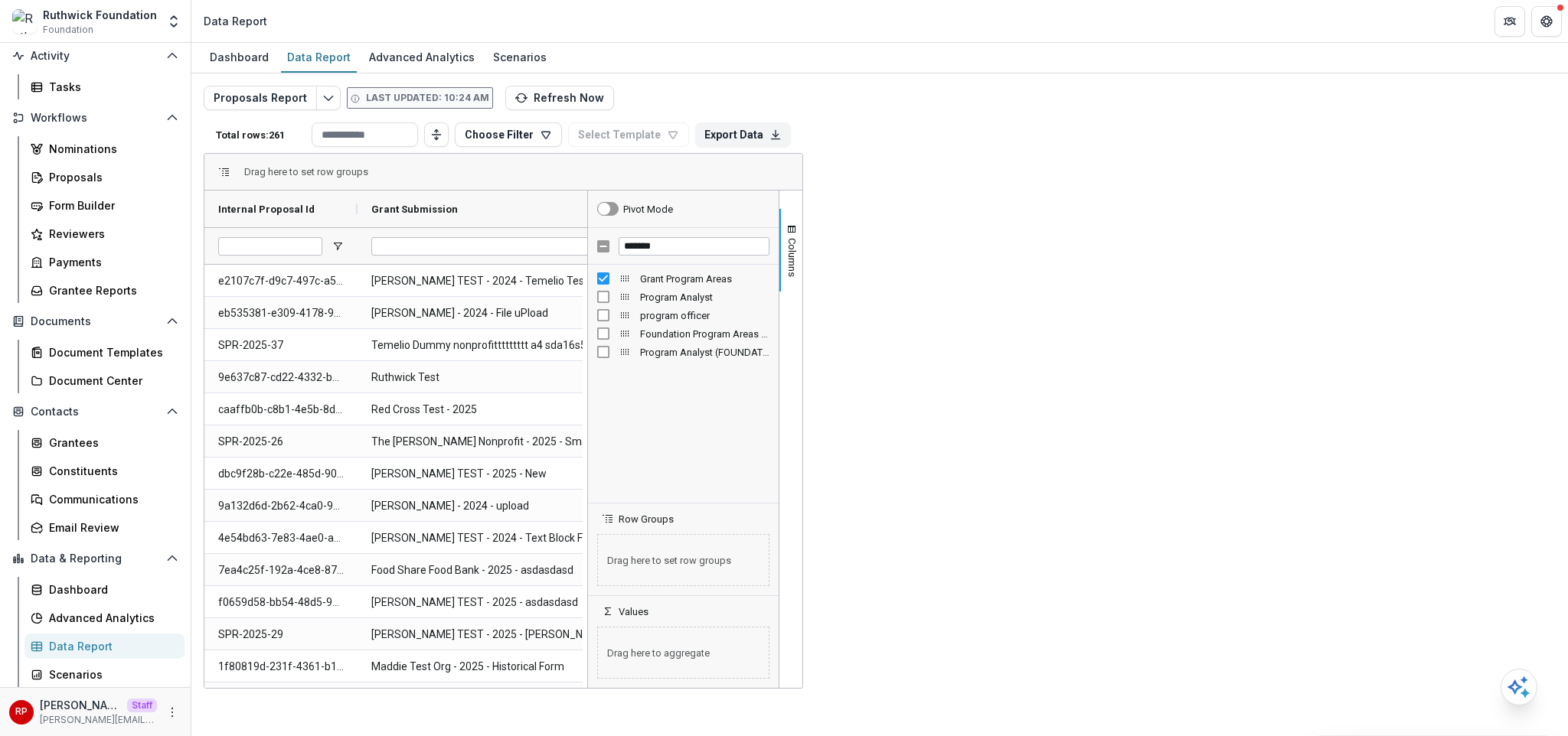
drag, startPoint x: 512, startPoint y: 204, endPoint x: 736, endPoint y: 209, distance: 224.1
click at [736, 209] on div at bounding box center [734, 209] width 7 height 36
click at [1182, 351] on div "Health Equity, BIPOC" at bounding box center [961, 345] width 456 height 32
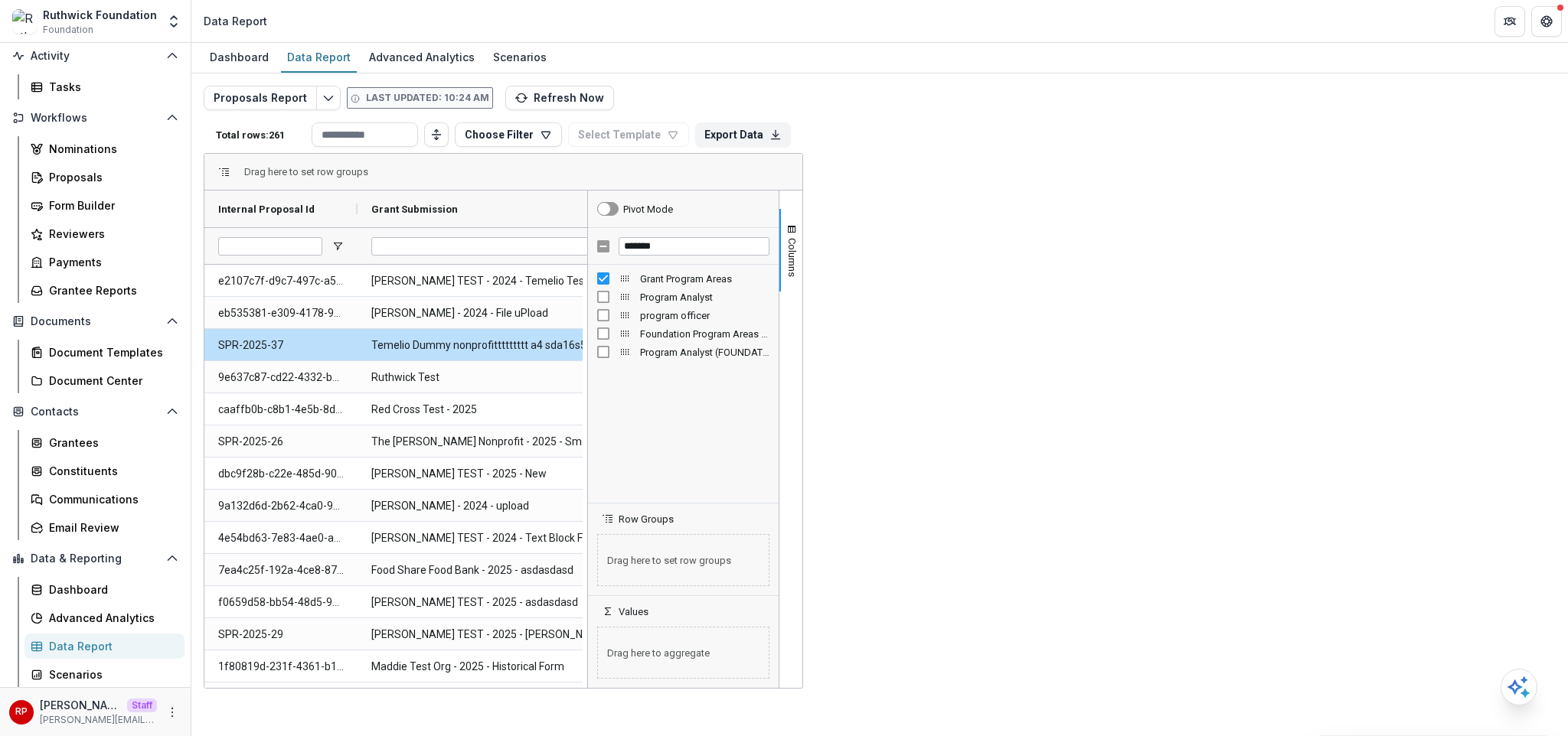
click at [1367, 74] on div "Proposals Report Last updated: 10:24 AM Refresh Now Total rows: 261 Choose Filt…" at bounding box center [879, 362] width 1376 height 579
click at [798, 269] on span "Columns" at bounding box center [792, 258] width 11 height 39
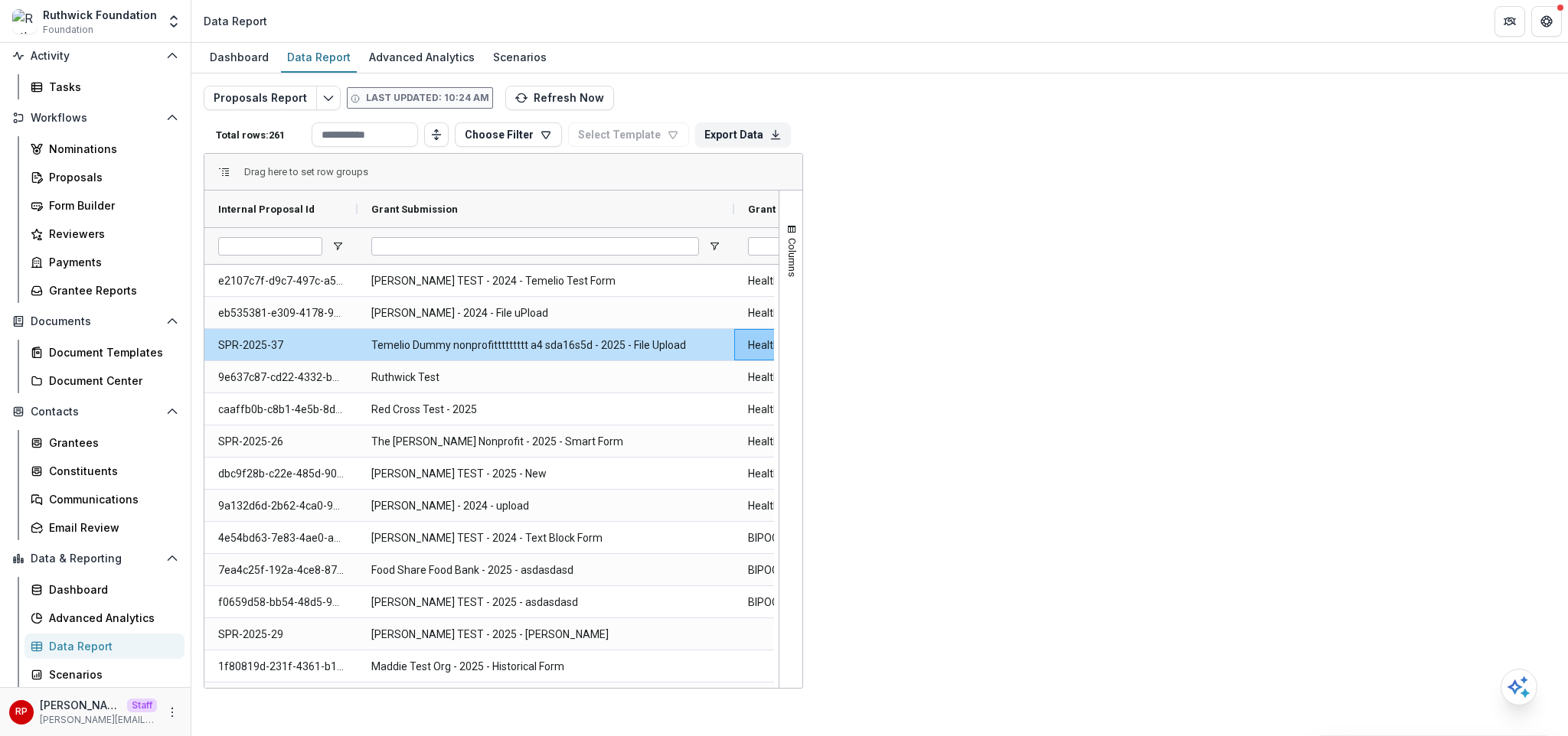
click at [1266, 65] on div "Dashboard Data Report Advanced Analytics Scenarios" at bounding box center [879, 58] width 1376 height 31
click at [881, 62] on div "Dashboard Data Report Advanced Analytics Scenarios" at bounding box center [879, 58] width 1376 height 31
click at [874, 92] on div "Proposals Report Last updated: 10:24 AM Refresh Now Total rows: 261 Choose Filt…" at bounding box center [879, 369] width 1352 height 566
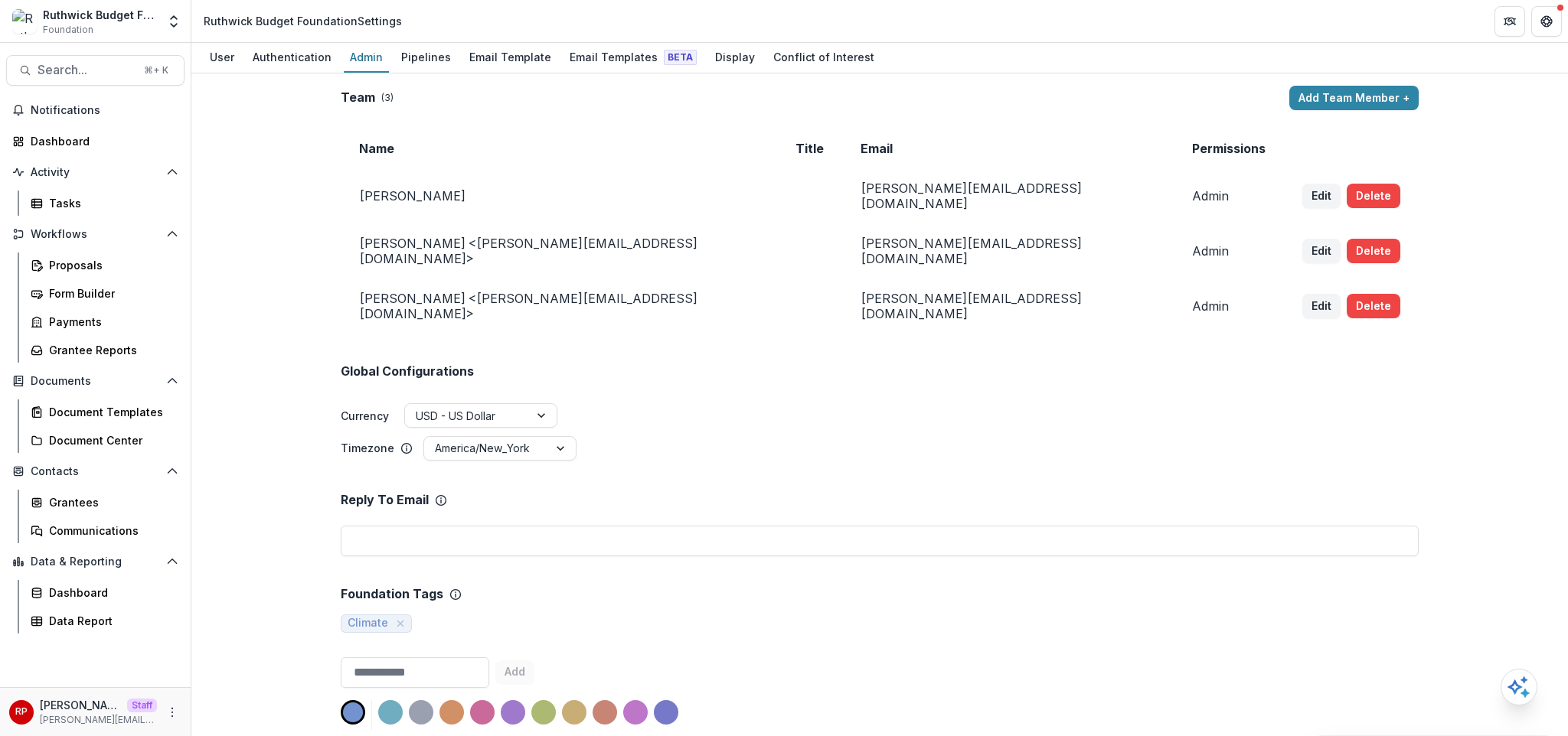
scroll to position [774, 0]
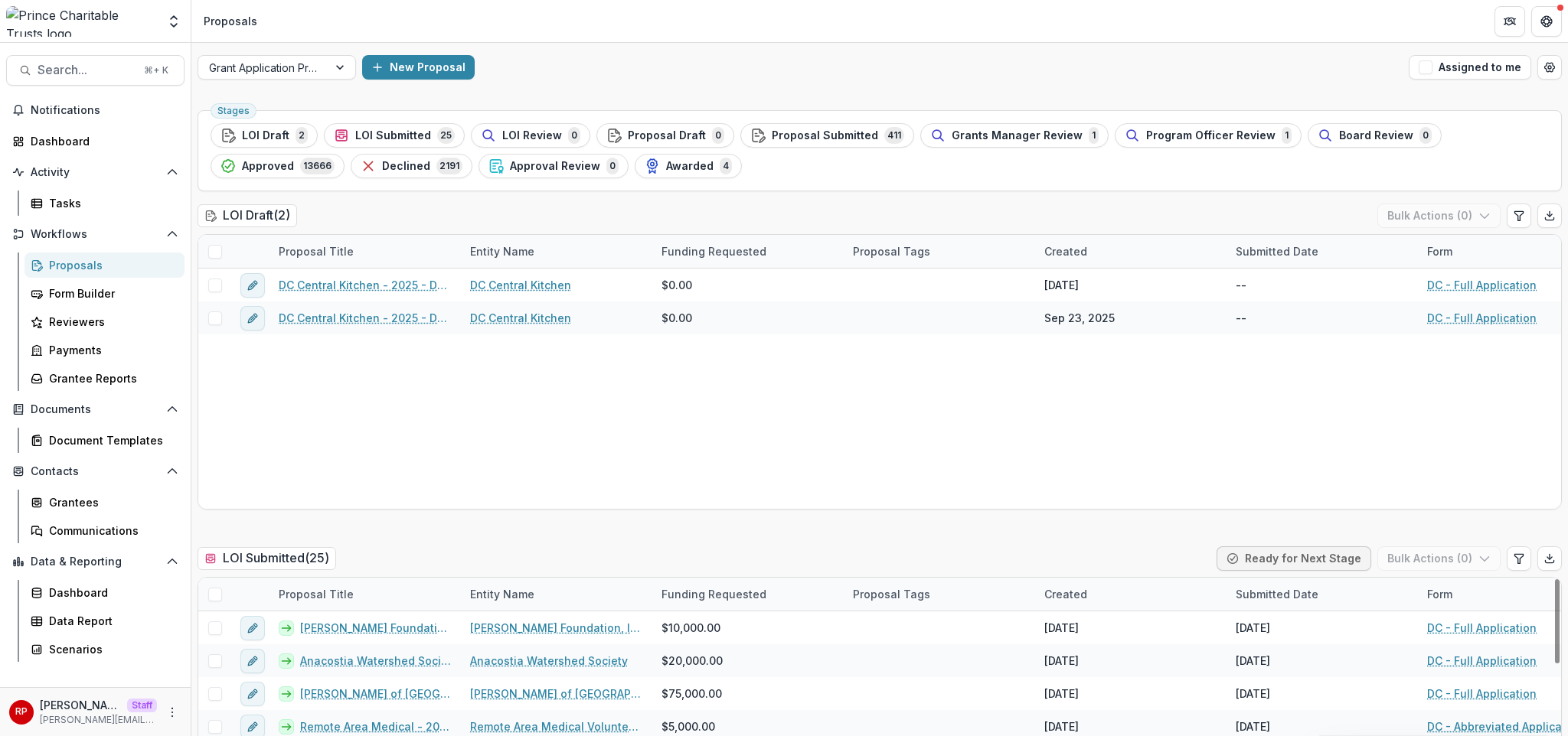
click at [989, 183] on div "Stages LOI Draft 2 LOI Submitted 25 LOI Review 0 Proposal Draft 0 Proposal Subm…" at bounding box center [879, 150] width 1364 height 81
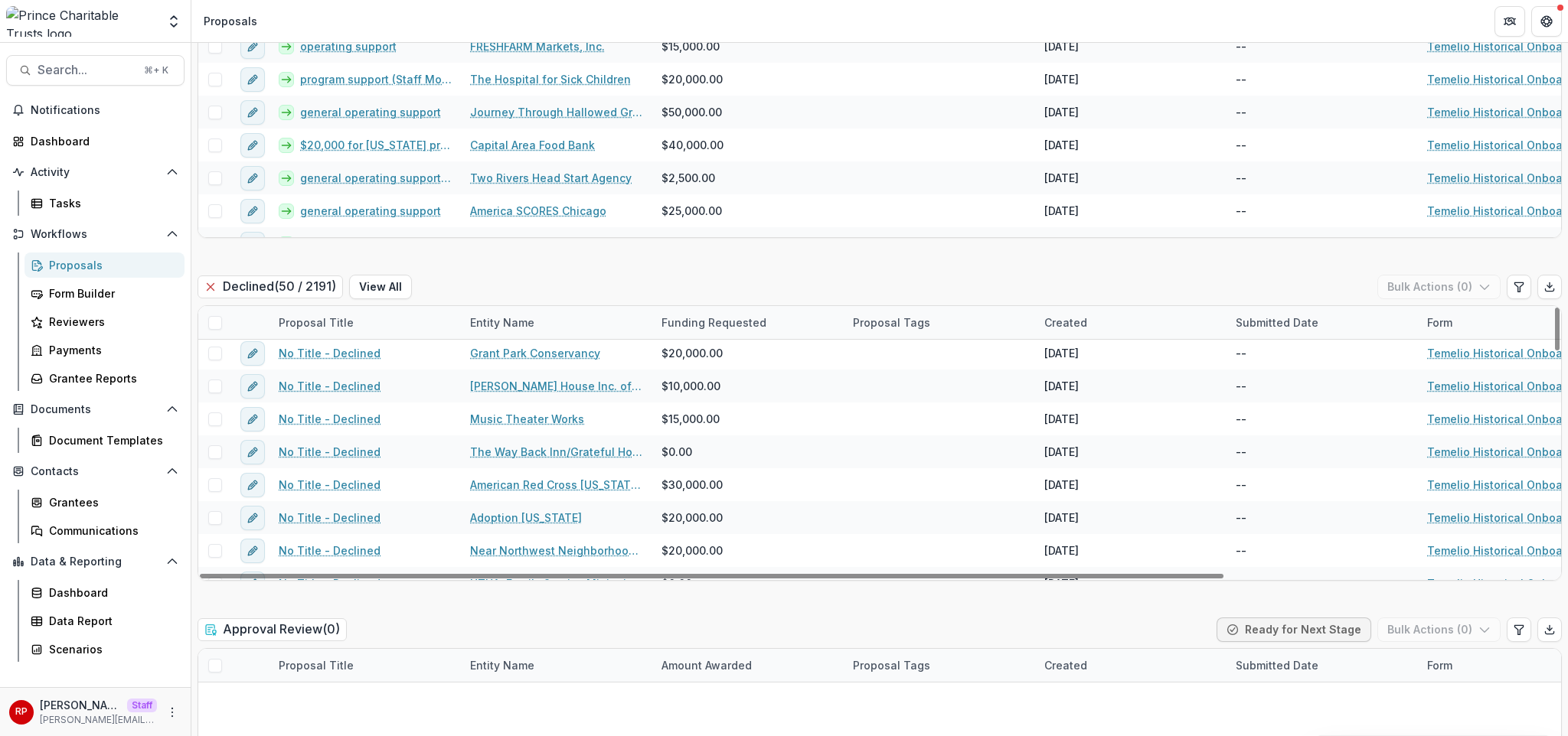
scroll to position [2910, 0]
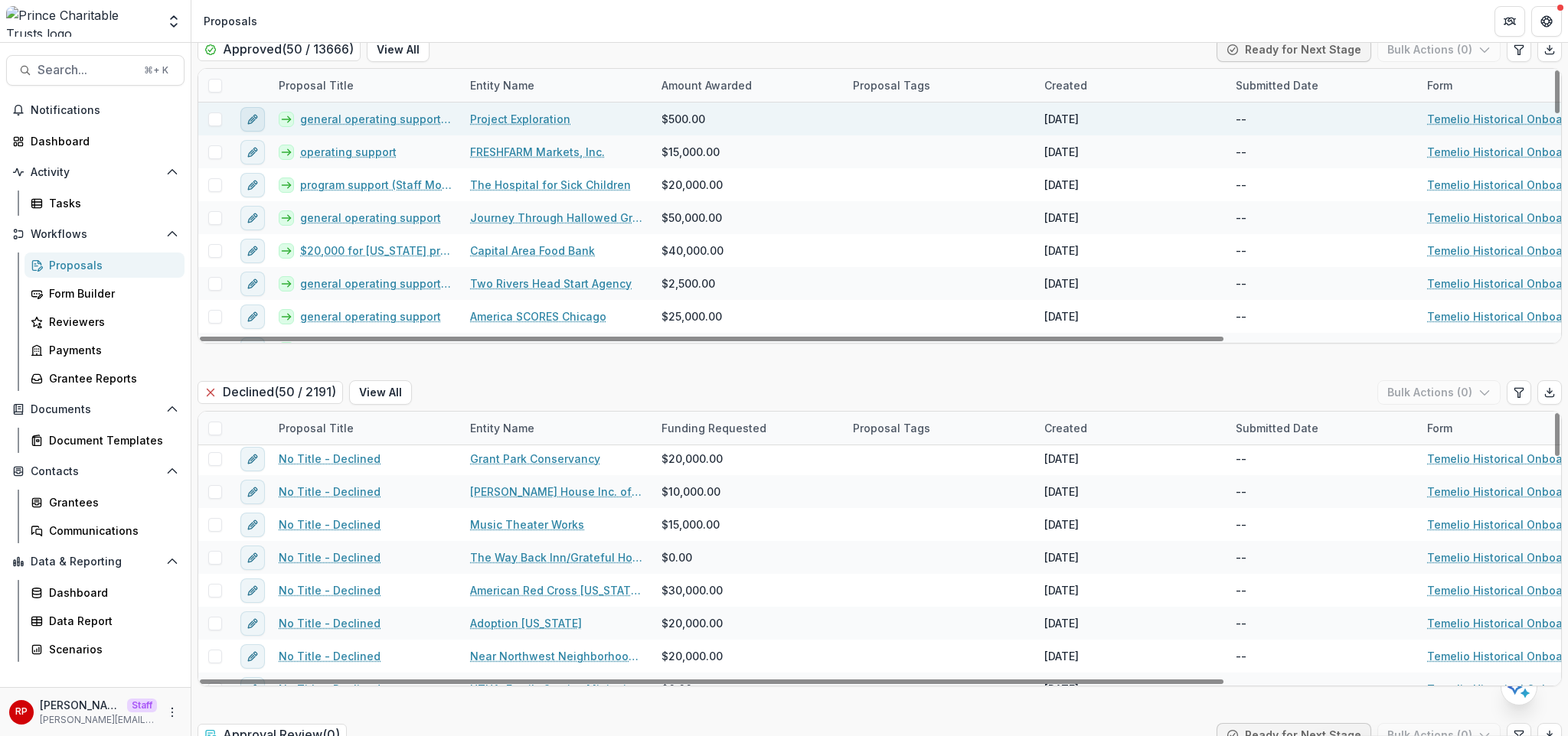
click at [248, 114] on icon "edit" at bounding box center [252, 119] width 12 height 12
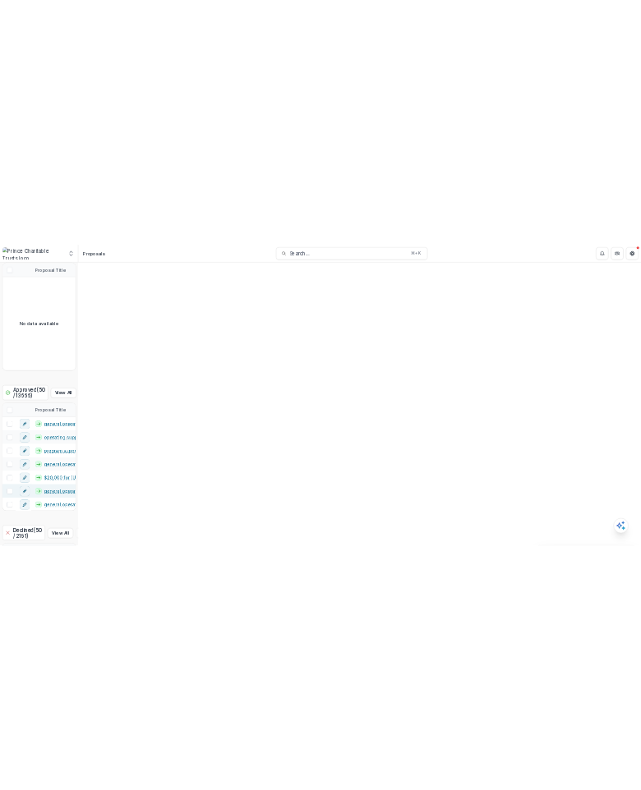
scroll to position [3188, 0]
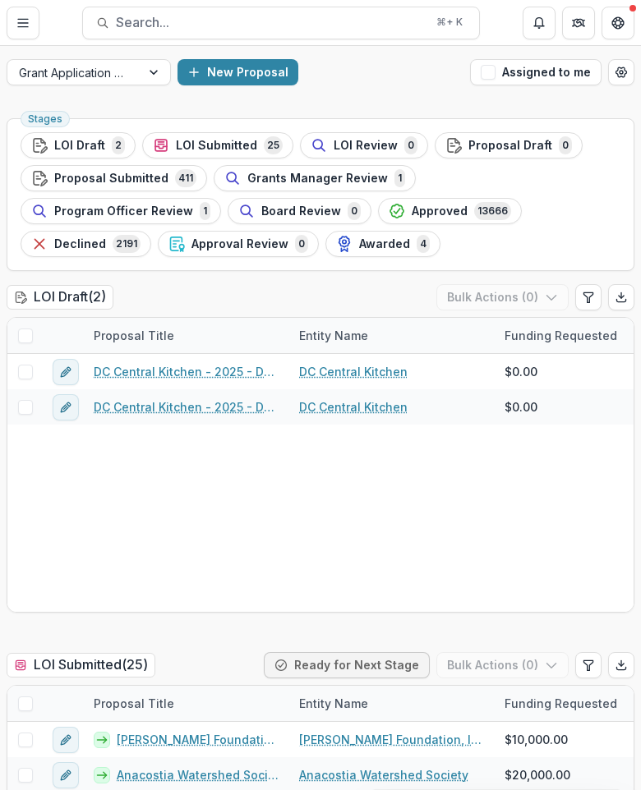
click at [427, 284] on div "LOI Draft ( 2 ) Bulk Actions ( 0 )" at bounding box center [321, 300] width 628 height 33
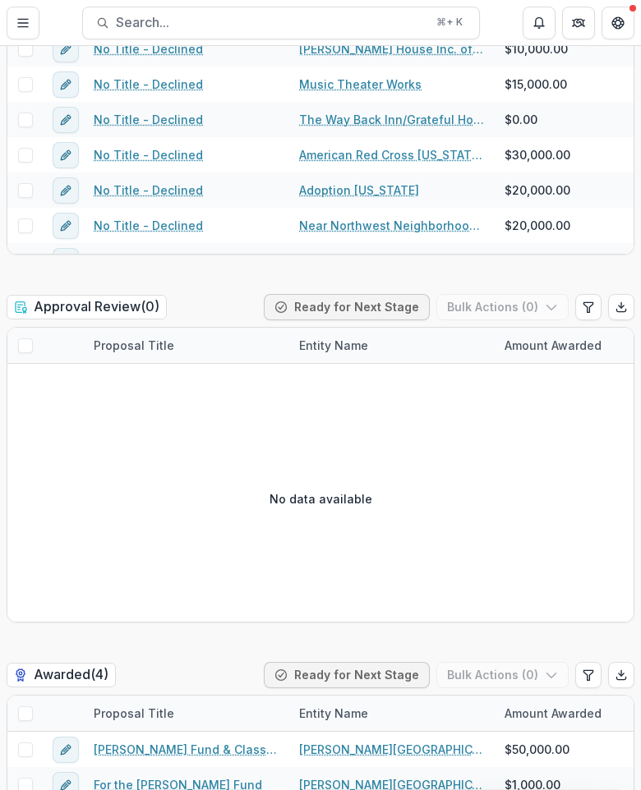
scroll to position [3878, 0]
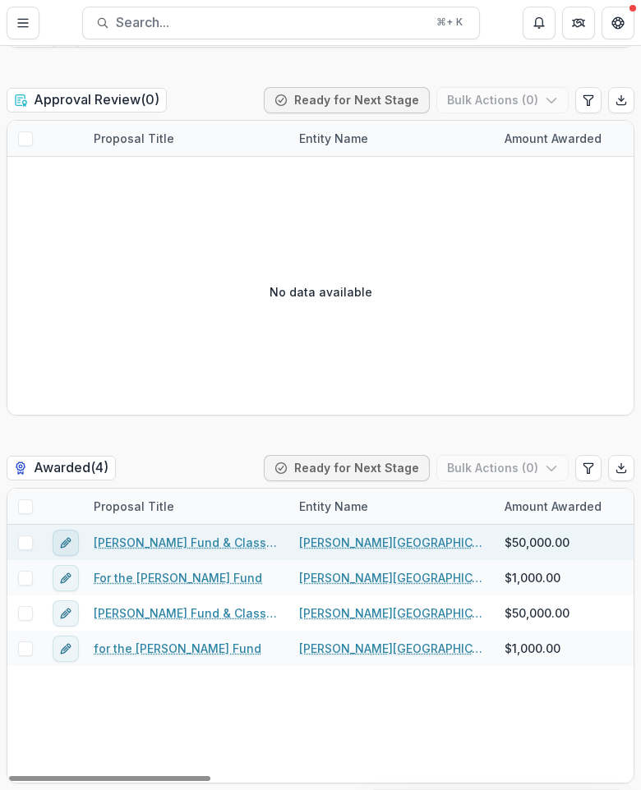
click at [67, 549] on icon "edit" at bounding box center [65, 542] width 13 height 13
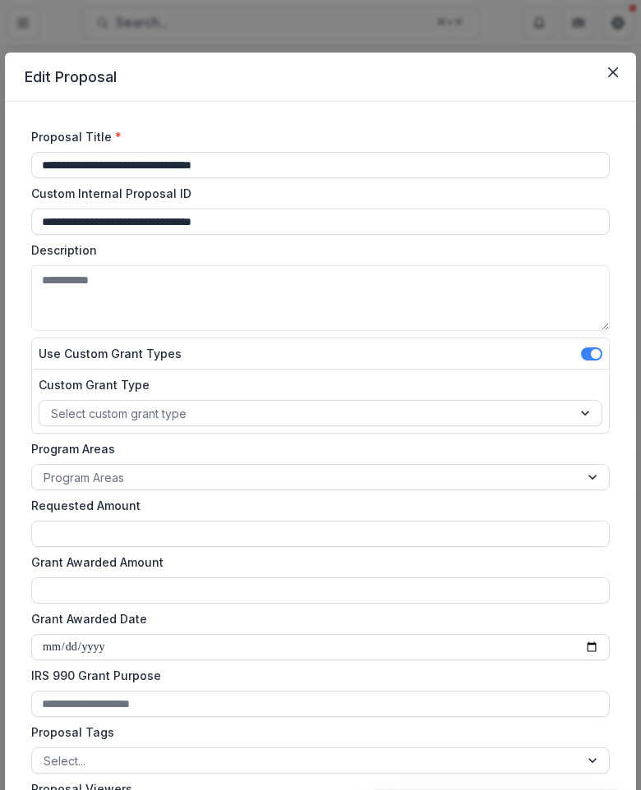
type input "********"
type input "*******"
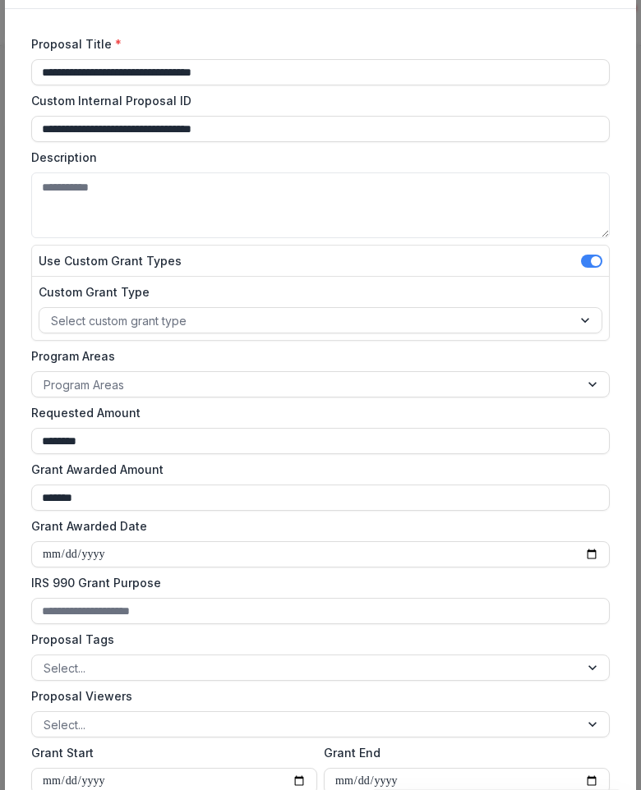
scroll to position [106, 0]
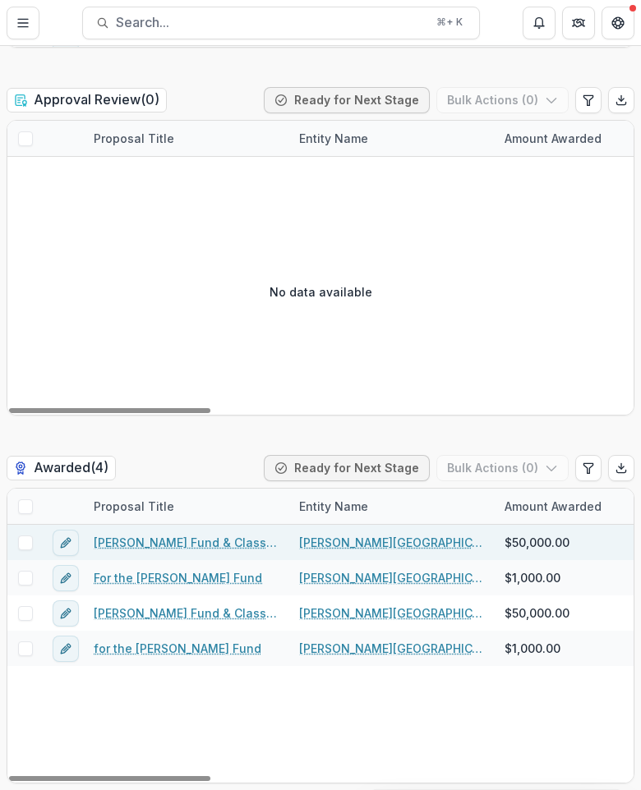
click at [214, 544] on link "Brooks Fund & Class of '65 Challenge" at bounding box center [187, 542] width 186 height 17
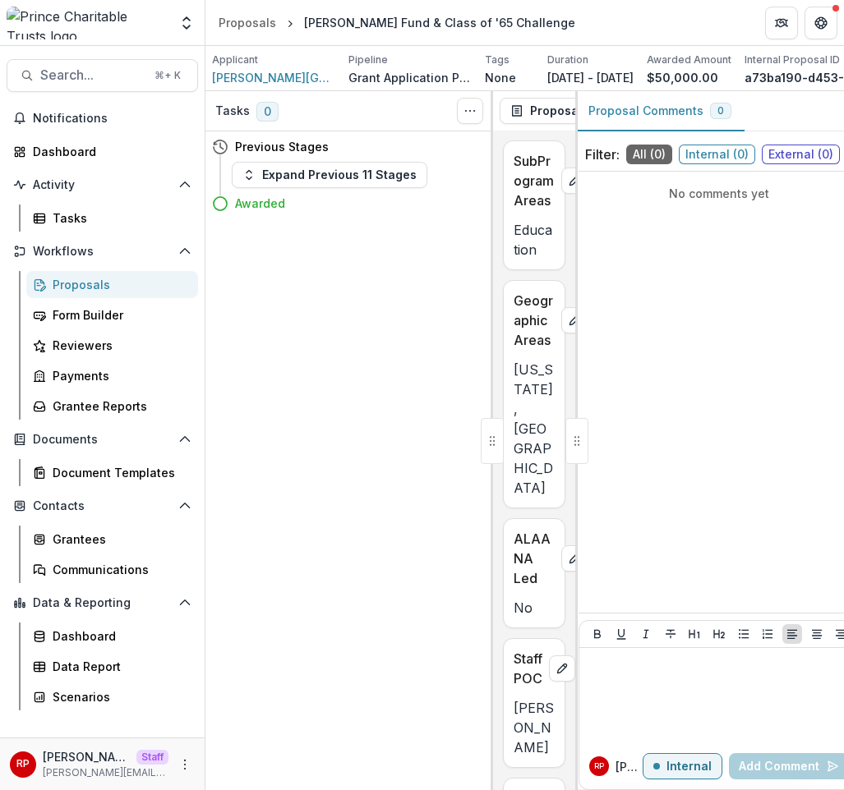
scroll to position [0, 119]
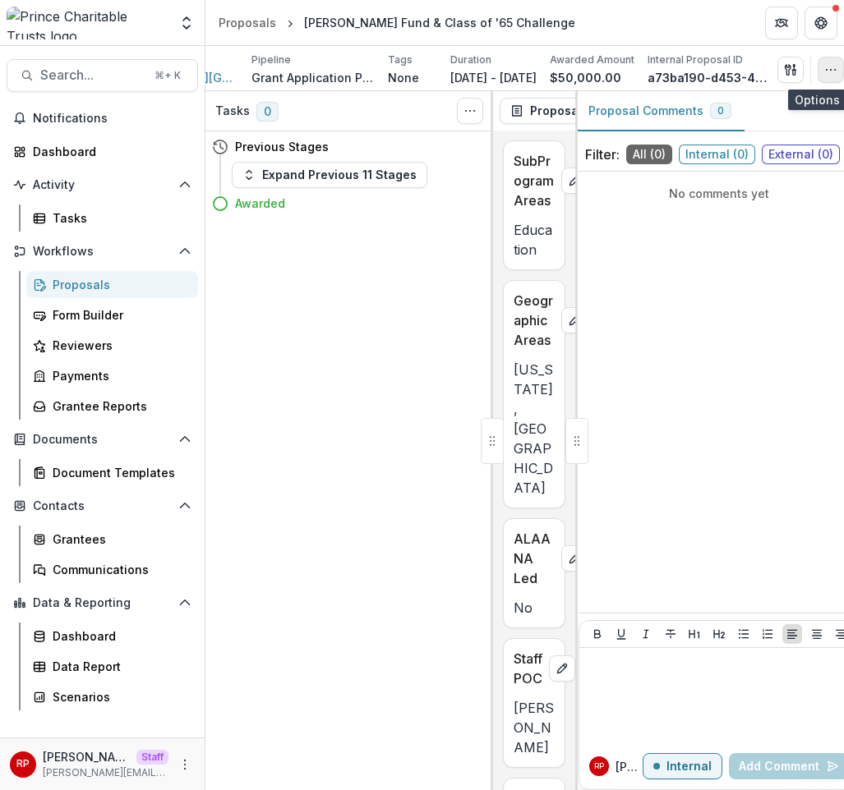
click at [640, 71] on icon "button" at bounding box center [830, 69] width 13 height 13
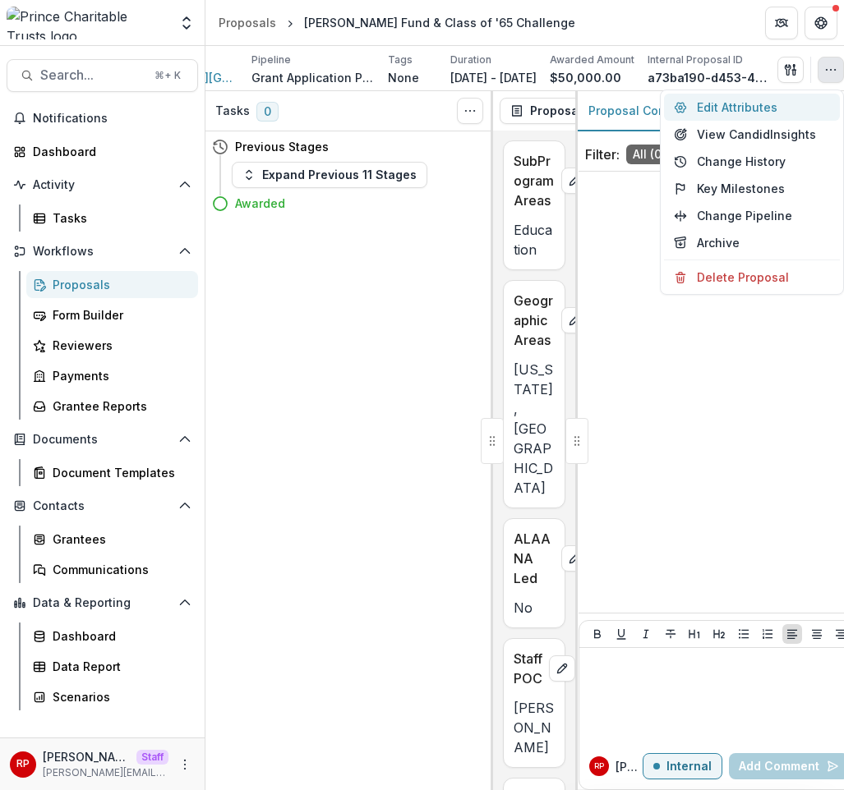
click at [640, 116] on button "Edit Attributes" at bounding box center [752, 107] width 176 height 27
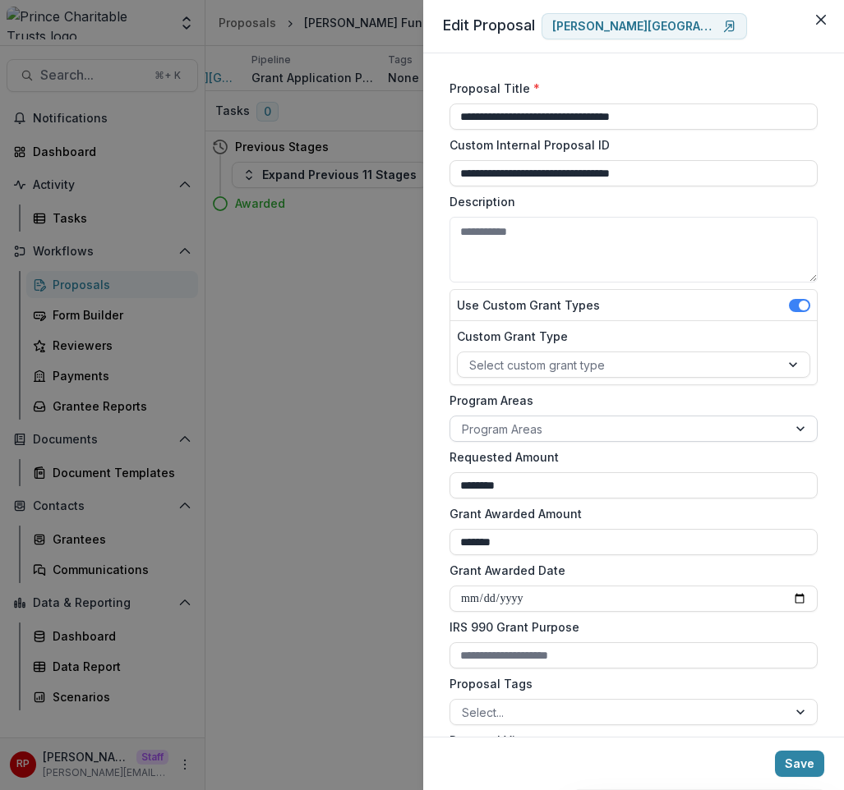
click at [591, 421] on div at bounding box center [619, 429] width 314 height 21
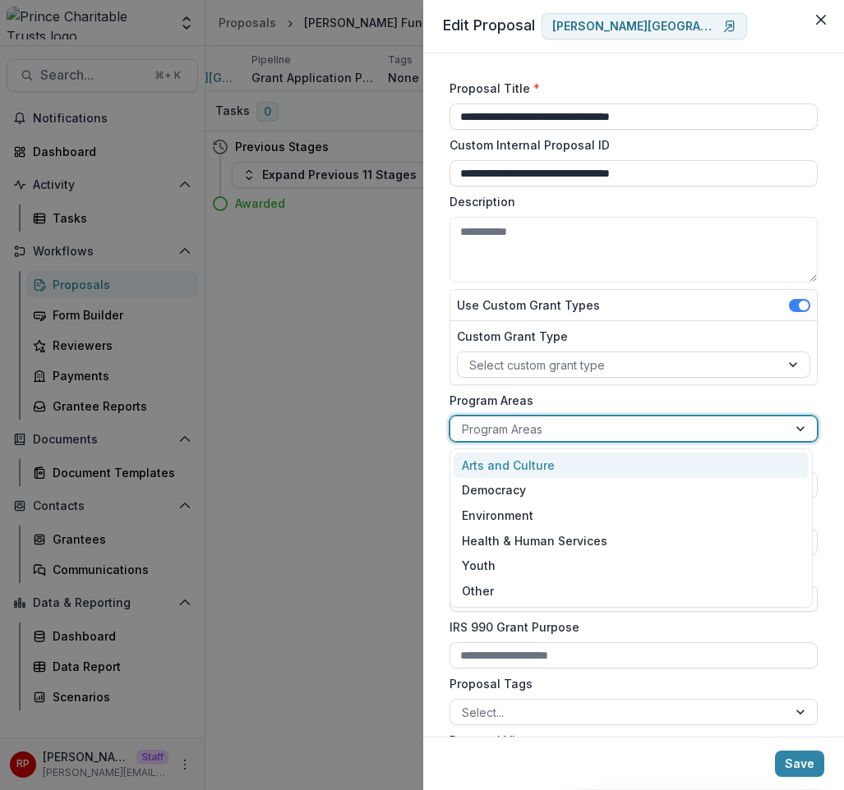
click at [590, 407] on label "Program Areas" at bounding box center [628, 400] width 358 height 17
click at [465, 421] on input "Program Areas" at bounding box center [463, 429] width 3 height 17
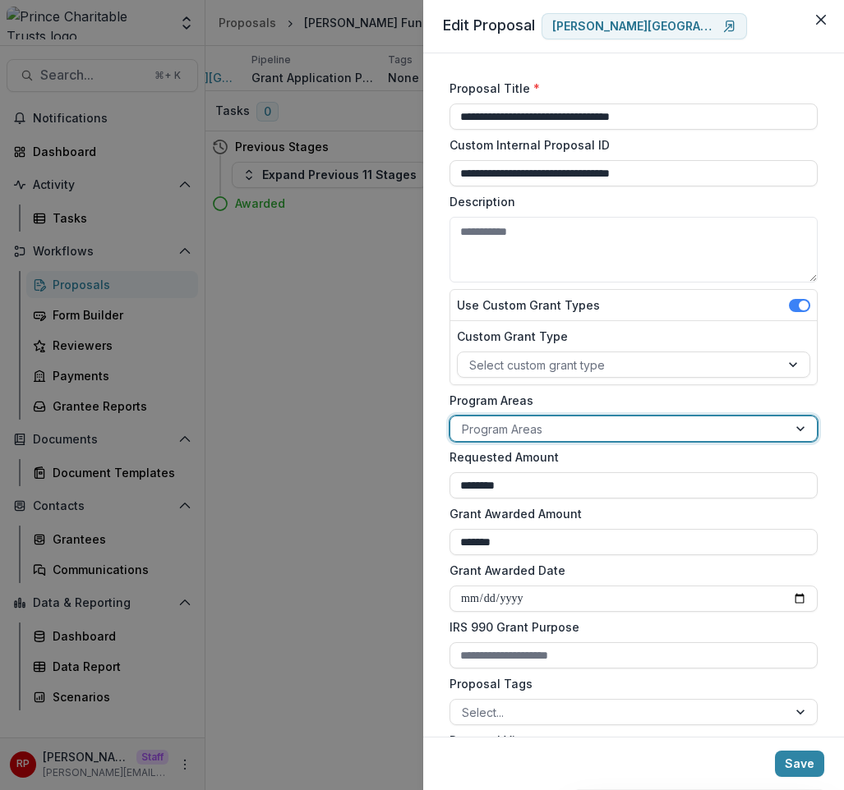
click at [588, 402] on label "Program Areas" at bounding box center [628, 400] width 358 height 17
click at [465, 421] on input "Program Areas" at bounding box center [463, 429] width 3 height 17
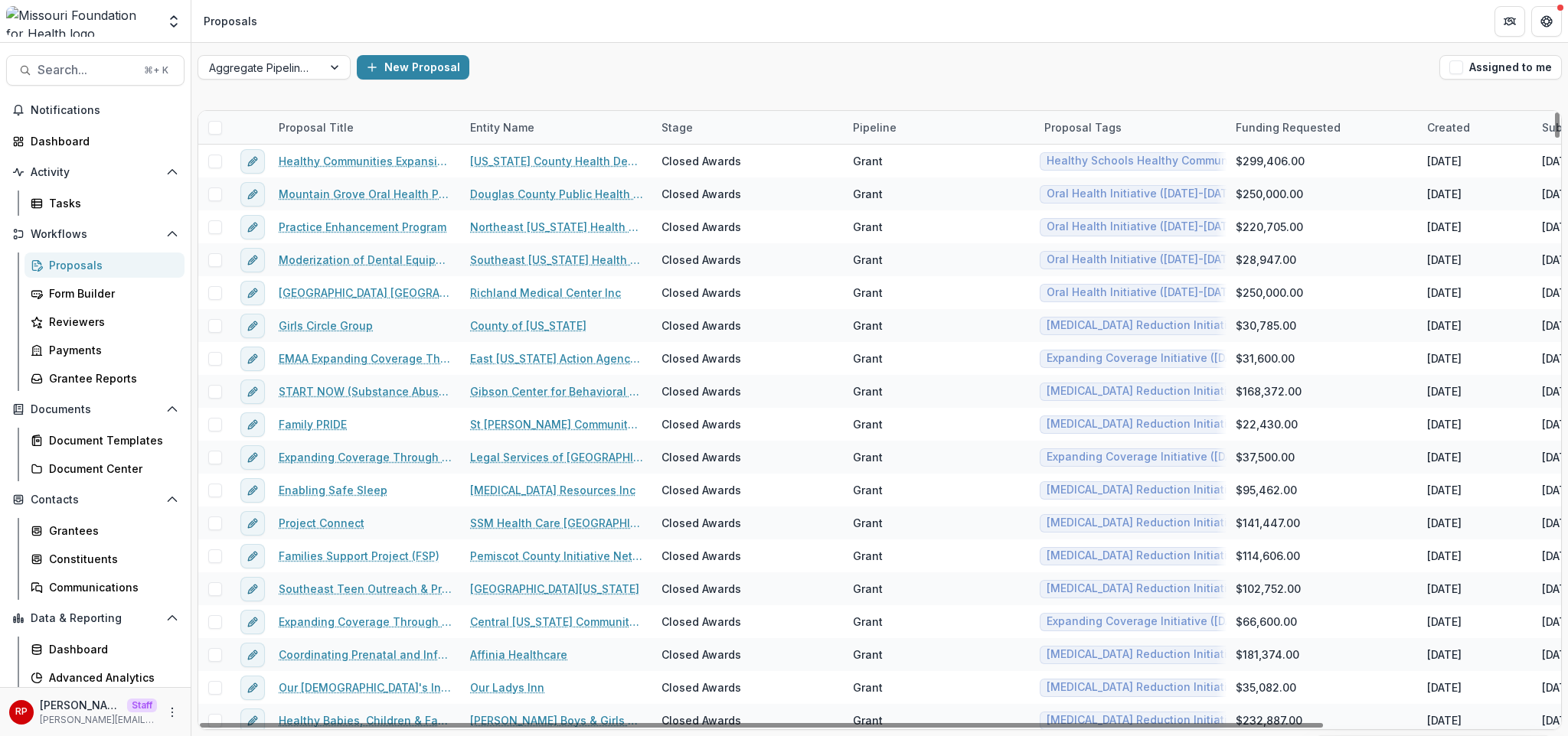
click at [969, 85] on div "Aggregate Pipelines New Proposal Assigned to me" at bounding box center [879, 67] width 1376 height 49
click at [1517, 68] on button "Assigned to me" at bounding box center [1500, 67] width 122 height 24
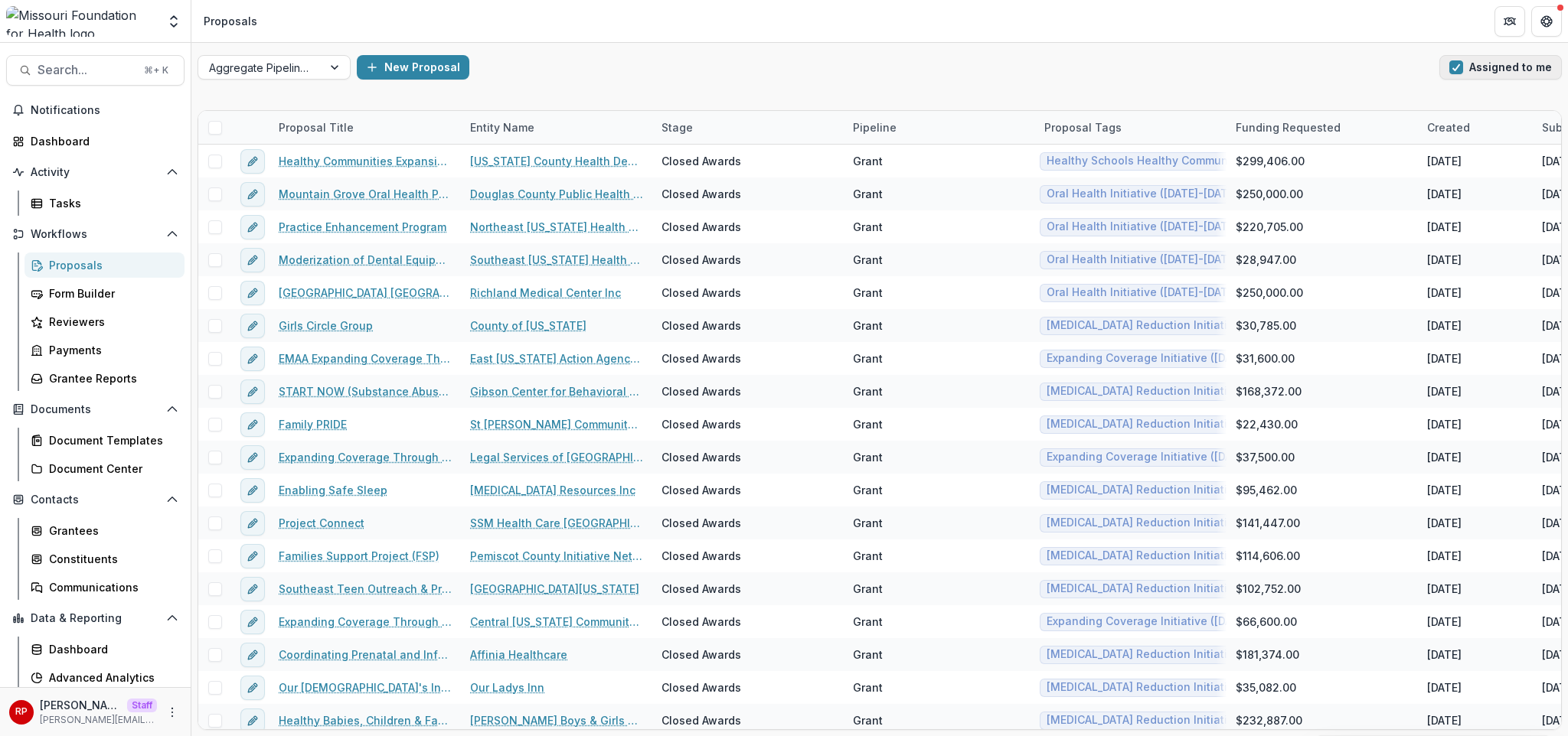
click at [1481, 71] on button "Assigned to me" at bounding box center [1500, 67] width 122 height 24
click at [1311, 74] on div "New Proposal" at bounding box center [894, 67] width 1076 height 24
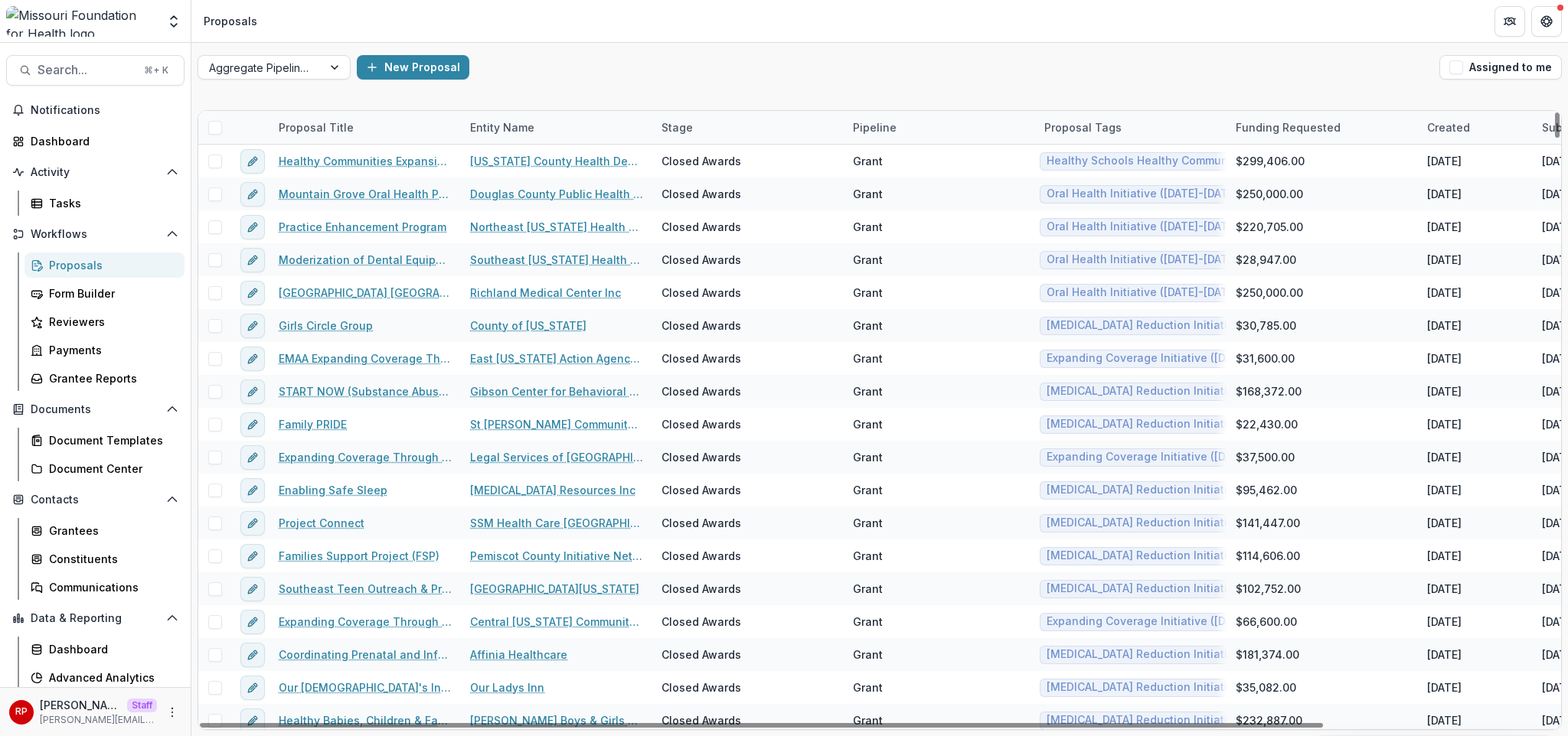
click at [801, 61] on div "New Proposal" at bounding box center [894, 67] width 1076 height 24
click at [216, 128] on span at bounding box center [214, 128] width 14 height 14
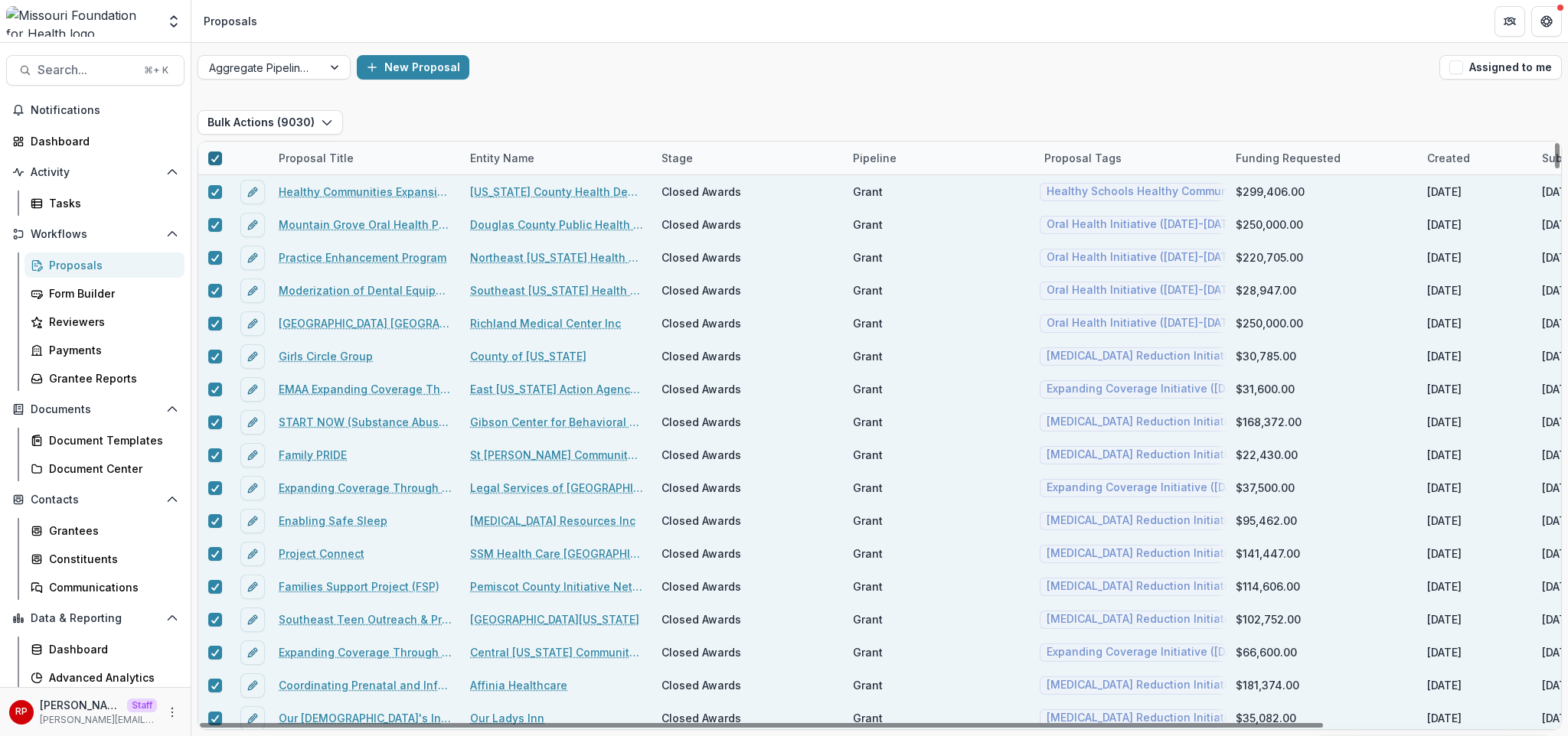
click at [216, 163] on div at bounding box center [215, 157] width 9 height 12
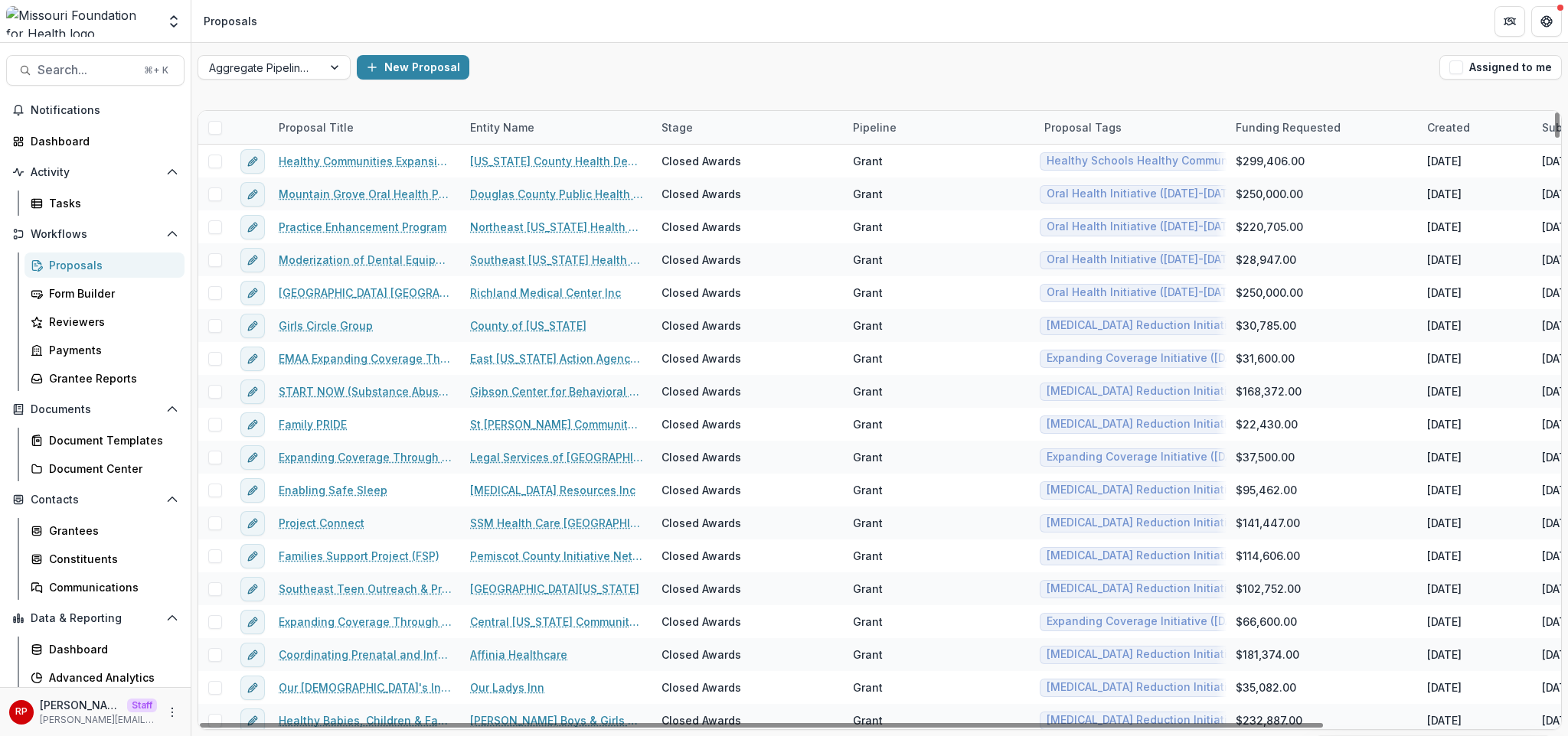
click at [216, 163] on span at bounding box center [214, 161] width 14 height 14
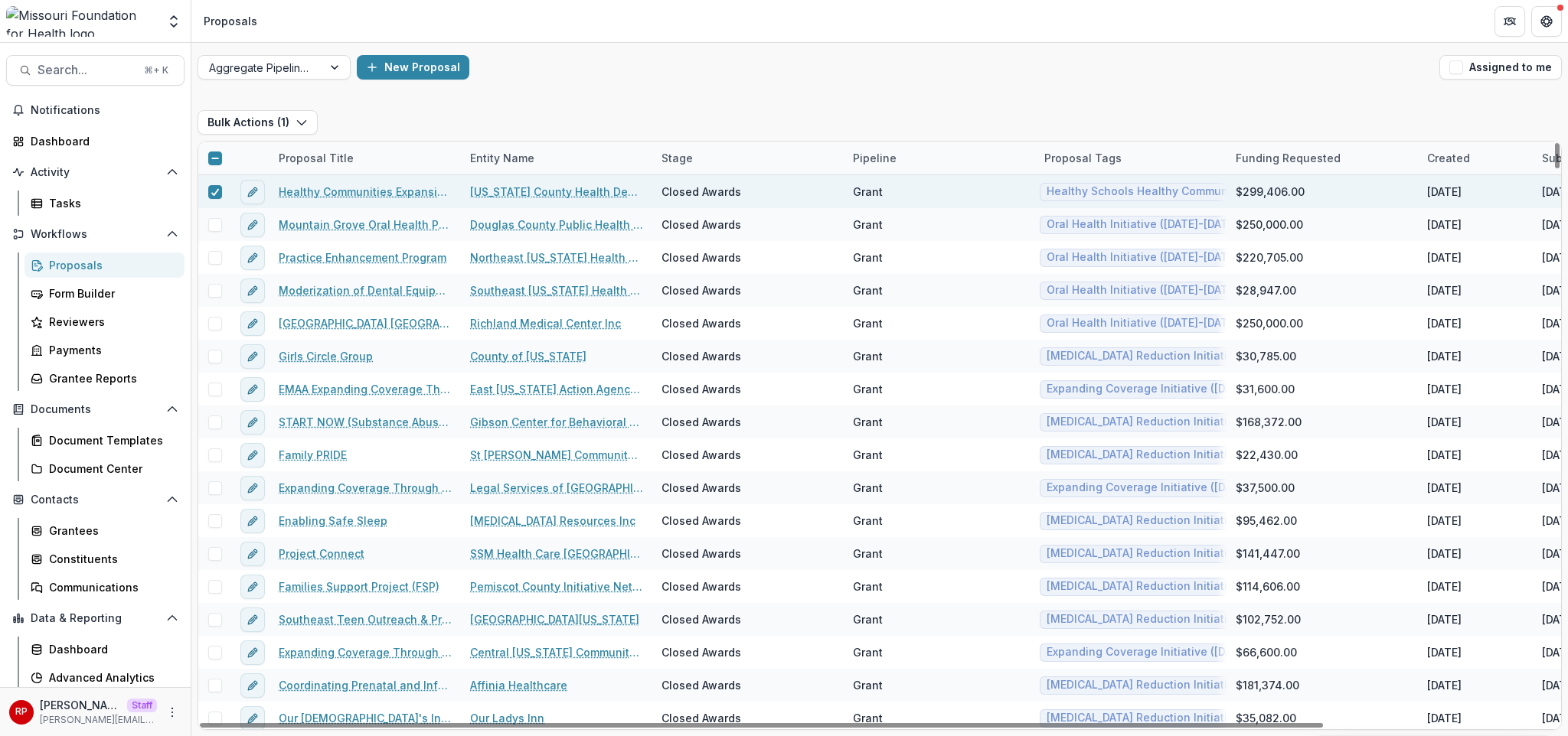
click at [217, 158] on line at bounding box center [214, 158] width 7 height 0
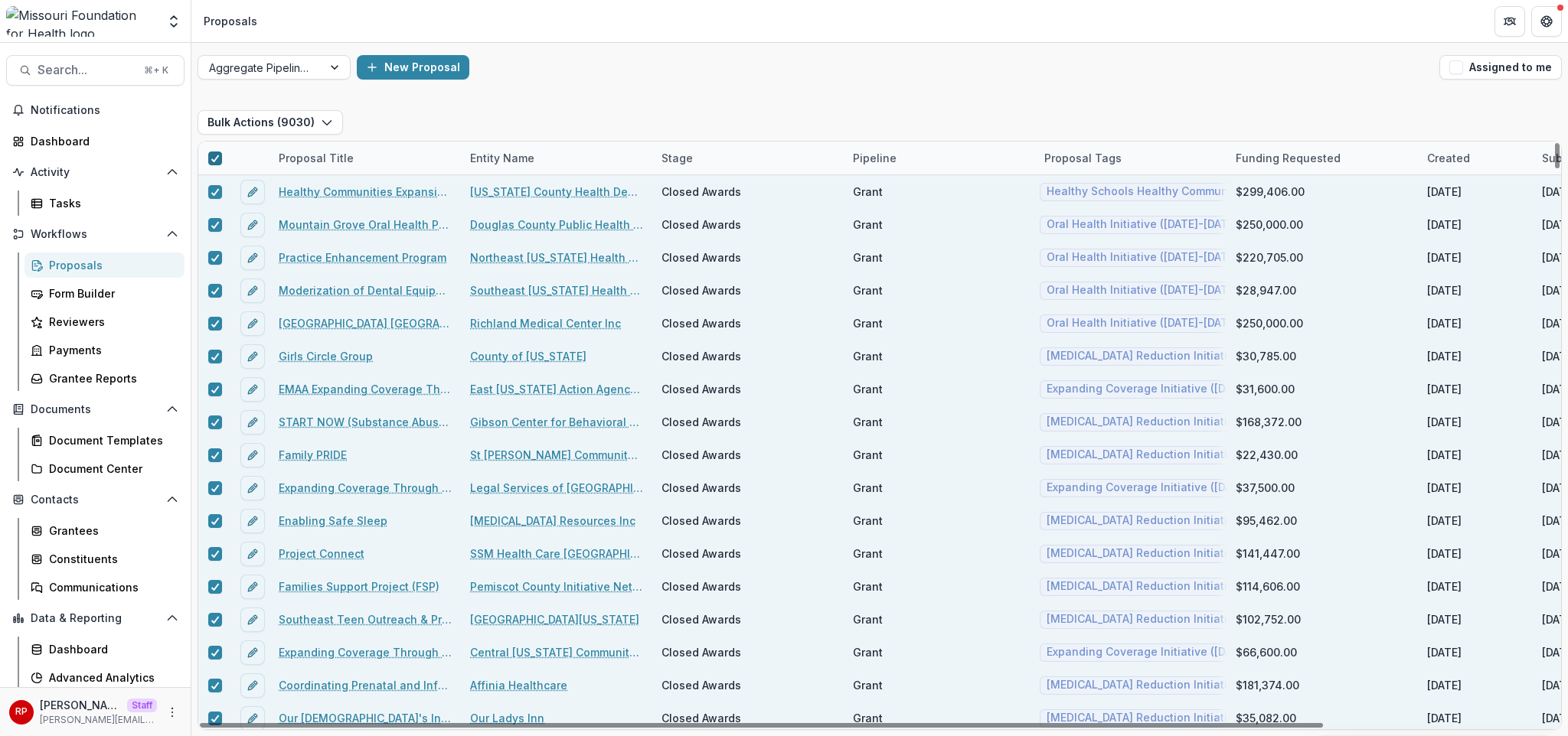
click at [217, 157] on icon at bounding box center [215, 158] width 9 height 7
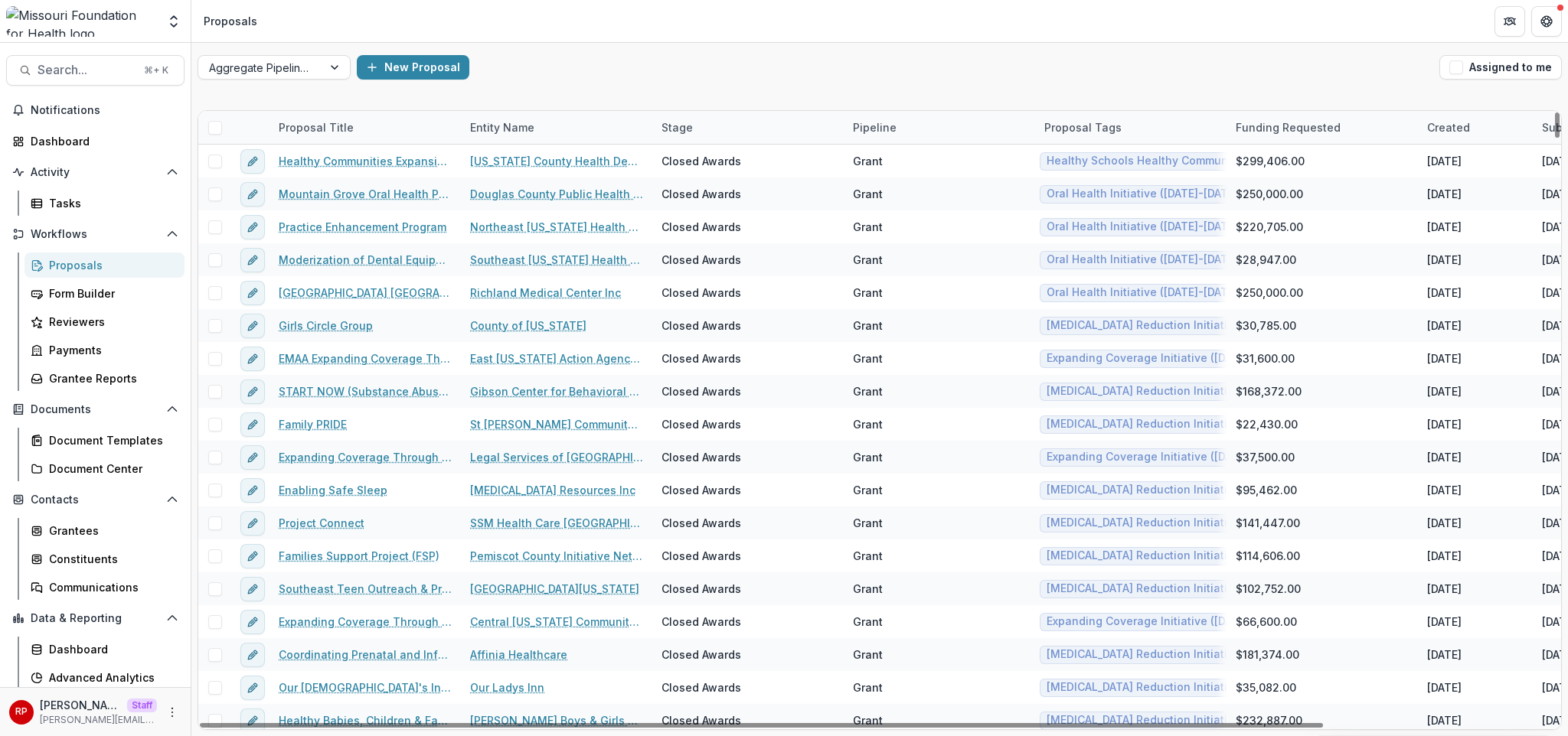
click at [630, 115] on div "Entity Name" at bounding box center [556, 127] width 191 height 33
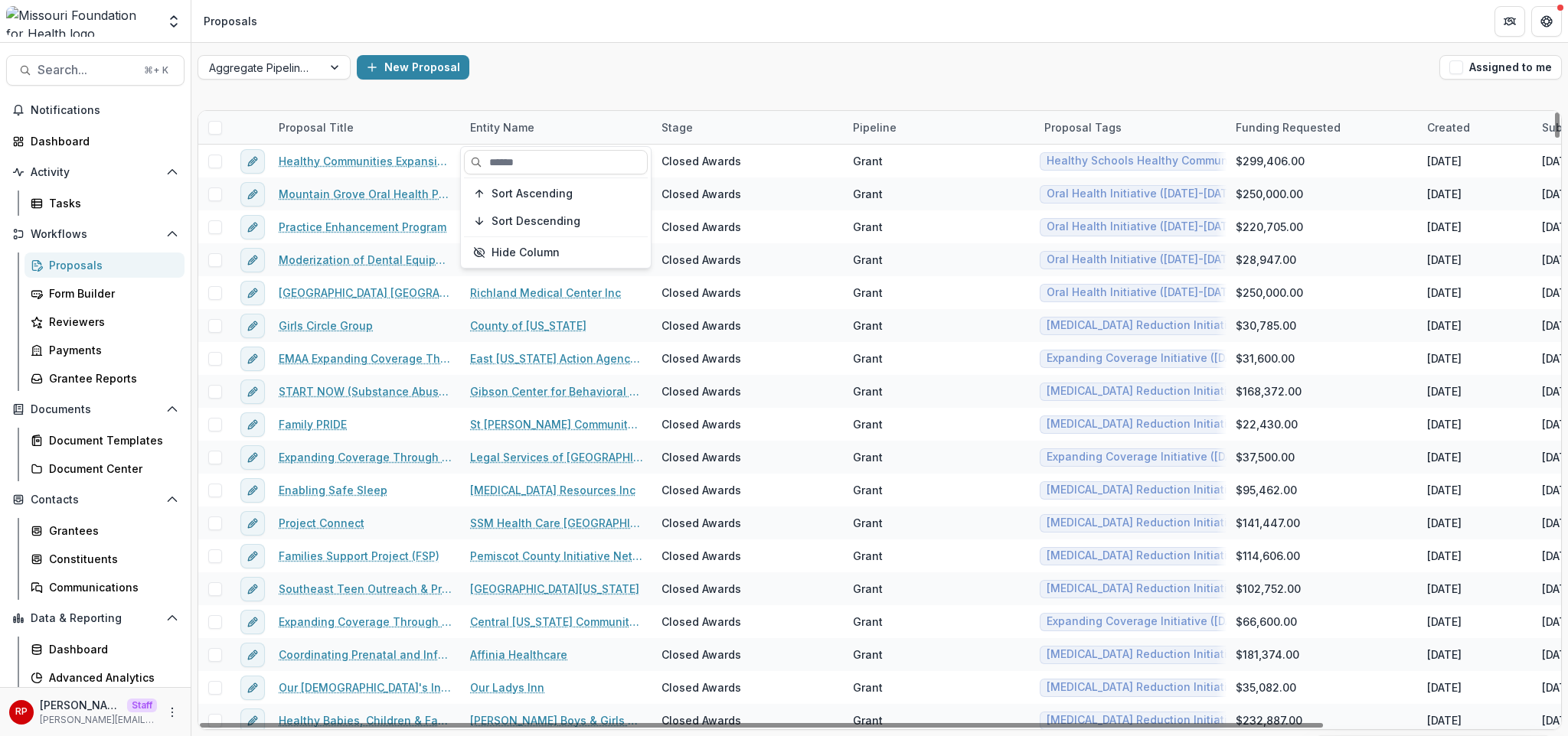
click at [629, 107] on div "Proposal Title Entity Name Stage Pipeline Proposal Tags Funding Requested Creat…" at bounding box center [879, 420] width 1376 height 633
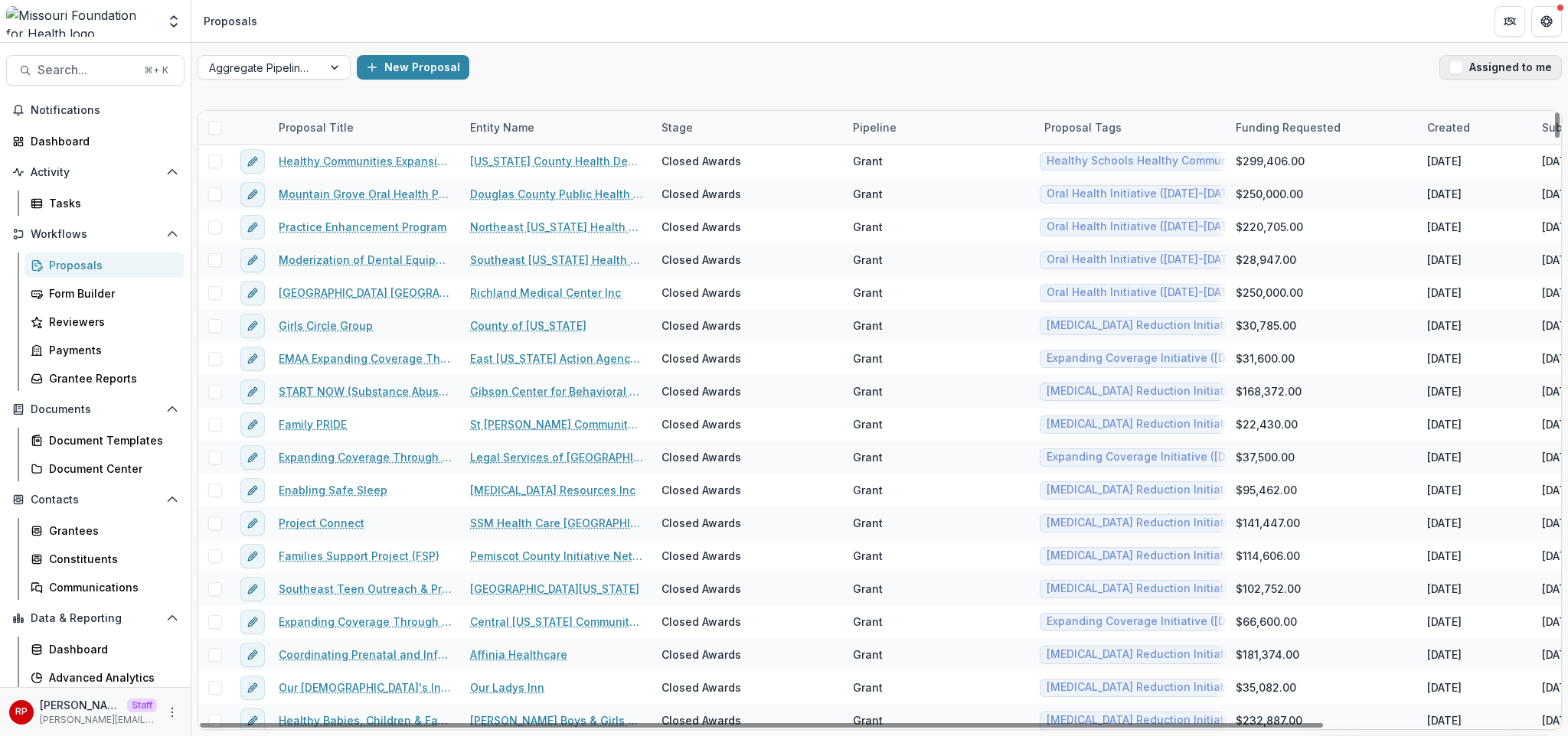
click at [1478, 67] on button "Assigned to me" at bounding box center [1500, 67] width 122 height 24
click at [217, 129] on span at bounding box center [214, 128] width 14 height 14
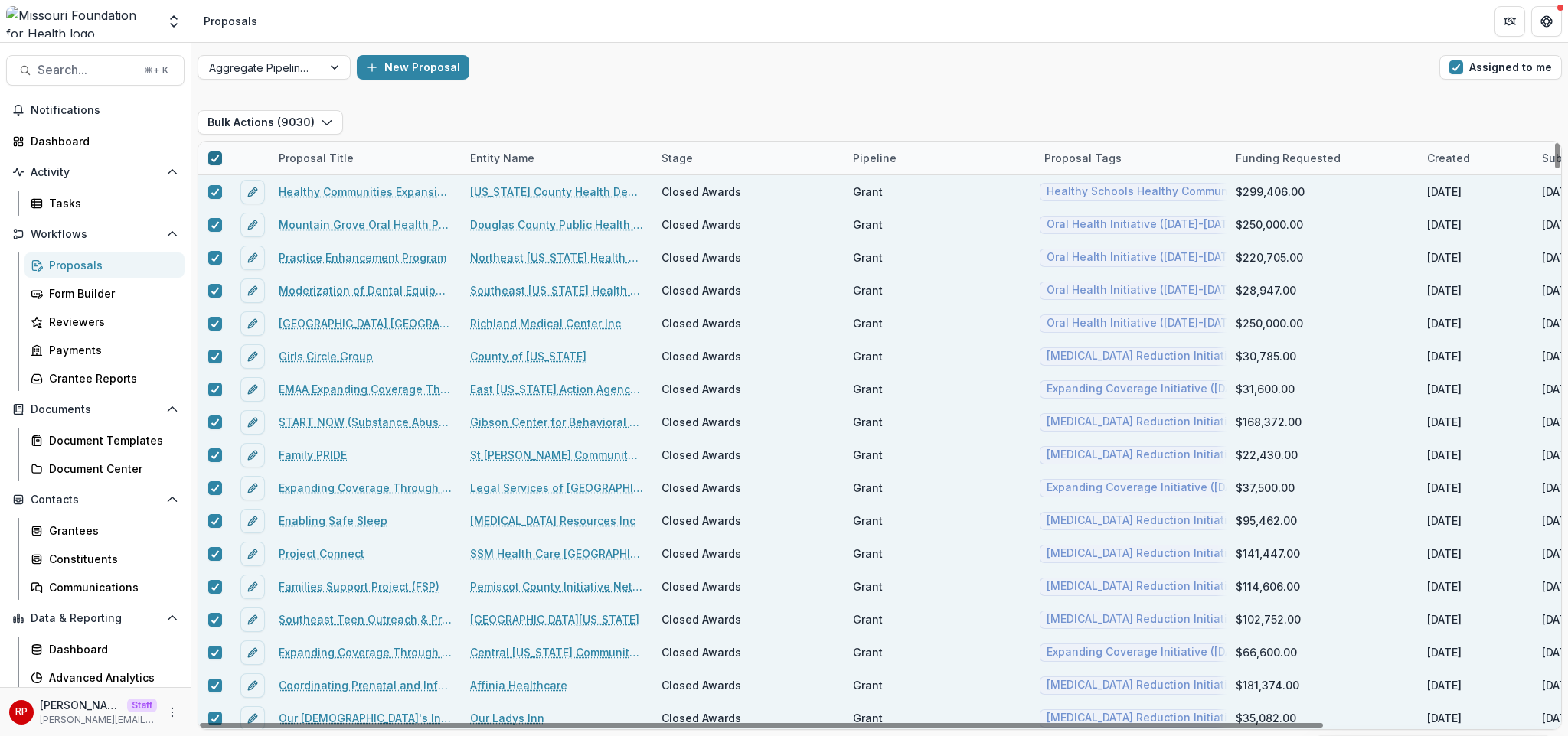
click at [216, 157] on polyline at bounding box center [214, 158] width 7 height 7
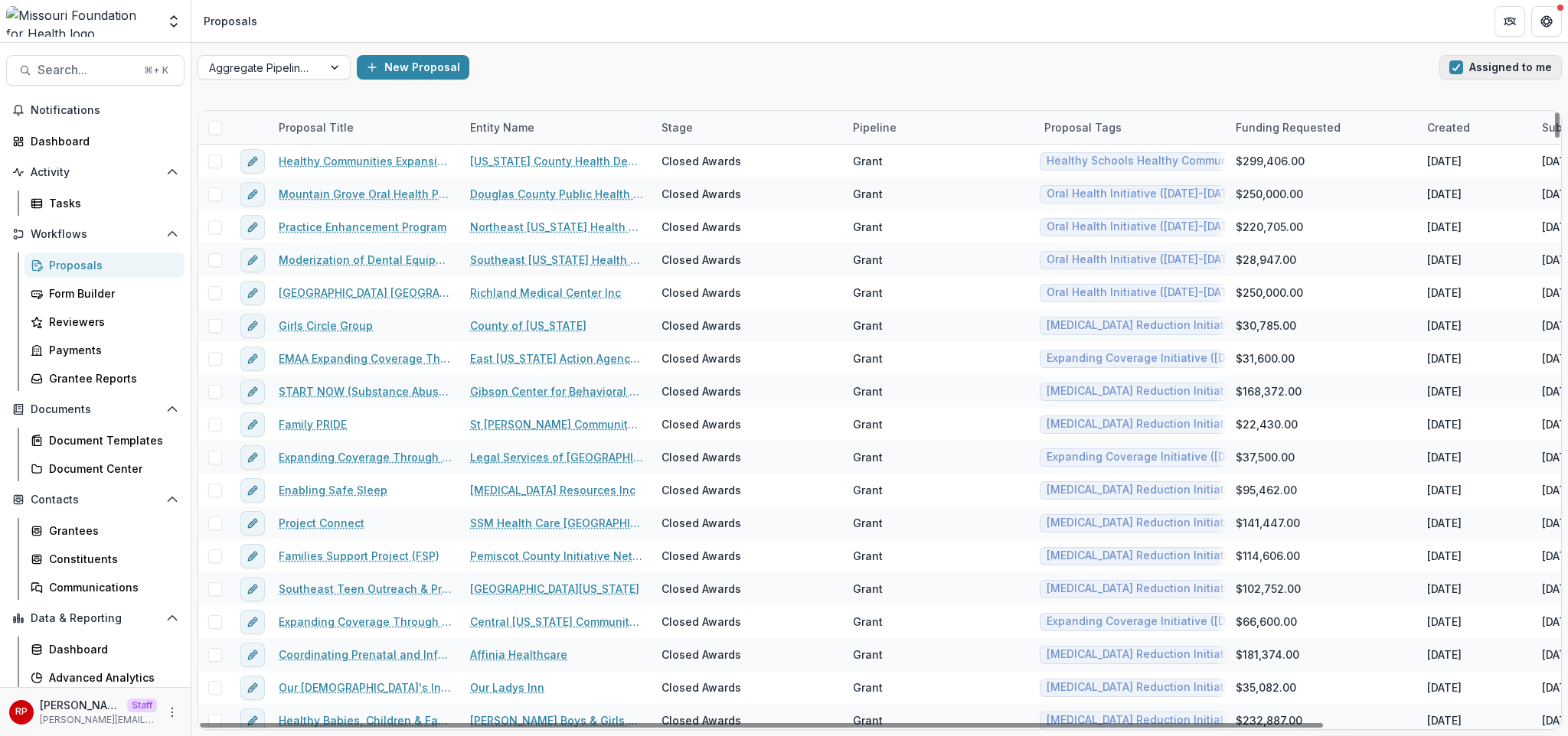
click at [1475, 71] on button "Assigned to me" at bounding box center [1500, 67] width 122 height 24
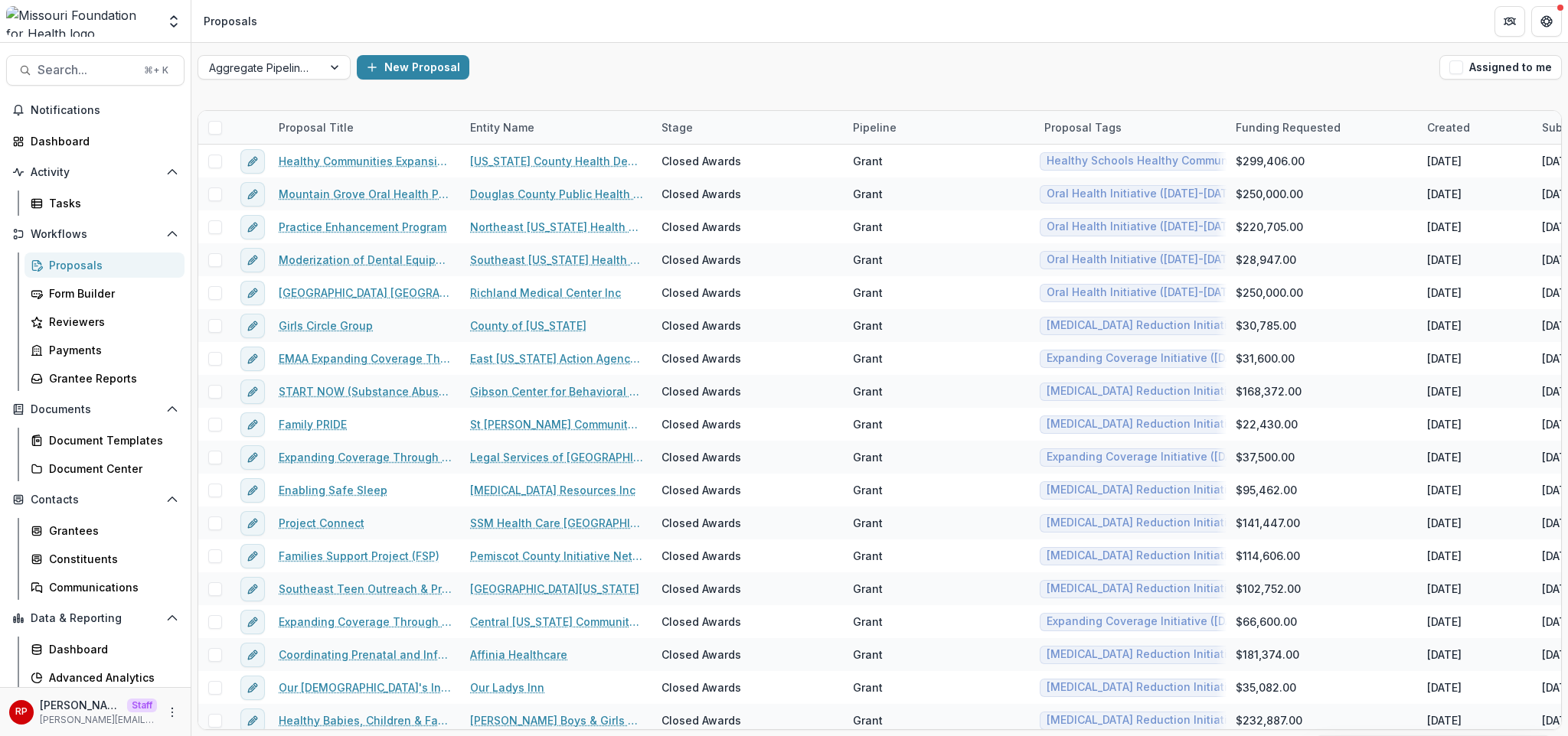
click at [1390, 75] on div "New Proposal" at bounding box center [894, 67] width 1076 height 24
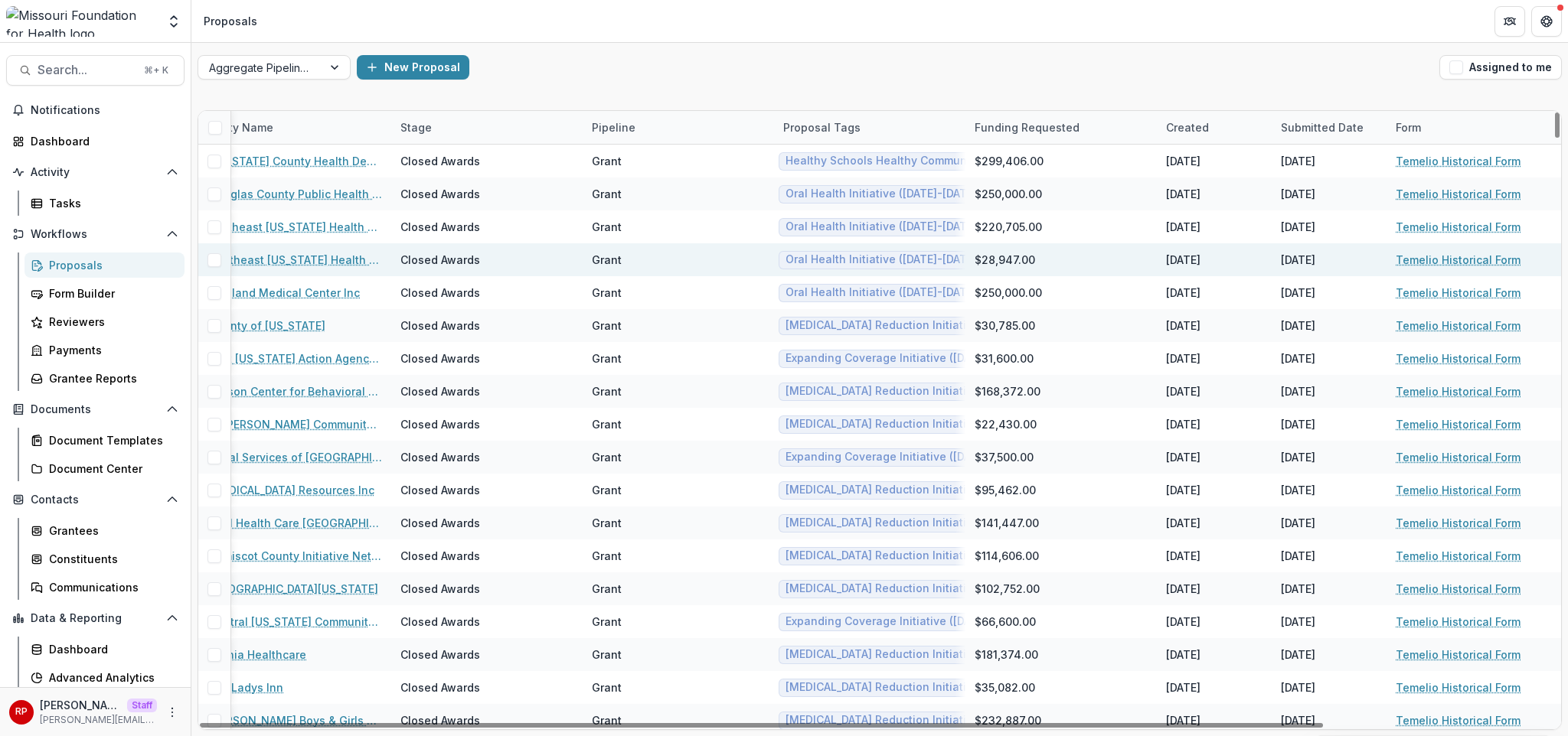
scroll to position [0, 278]
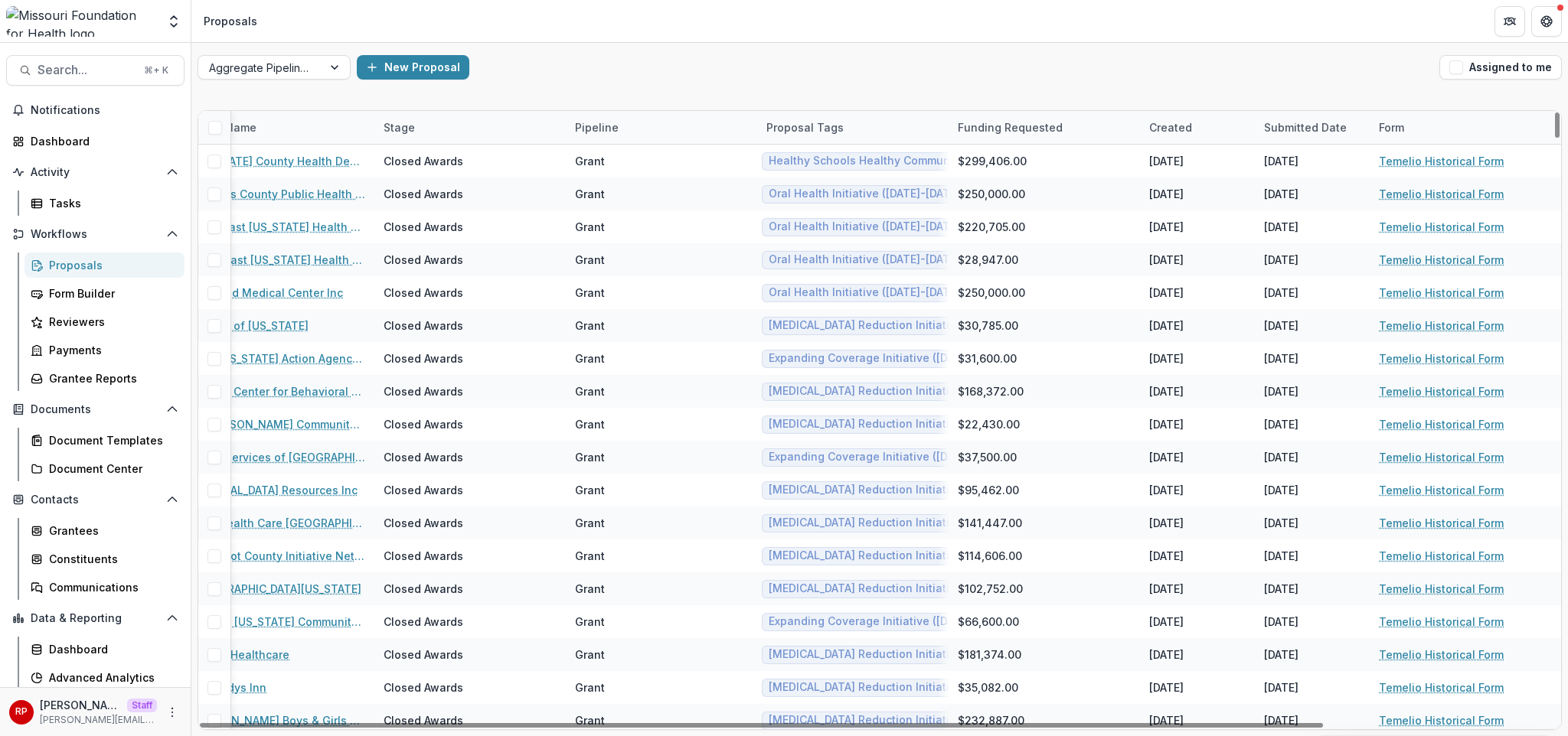
click at [824, 61] on div "New Proposal" at bounding box center [894, 67] width 1076 height 24
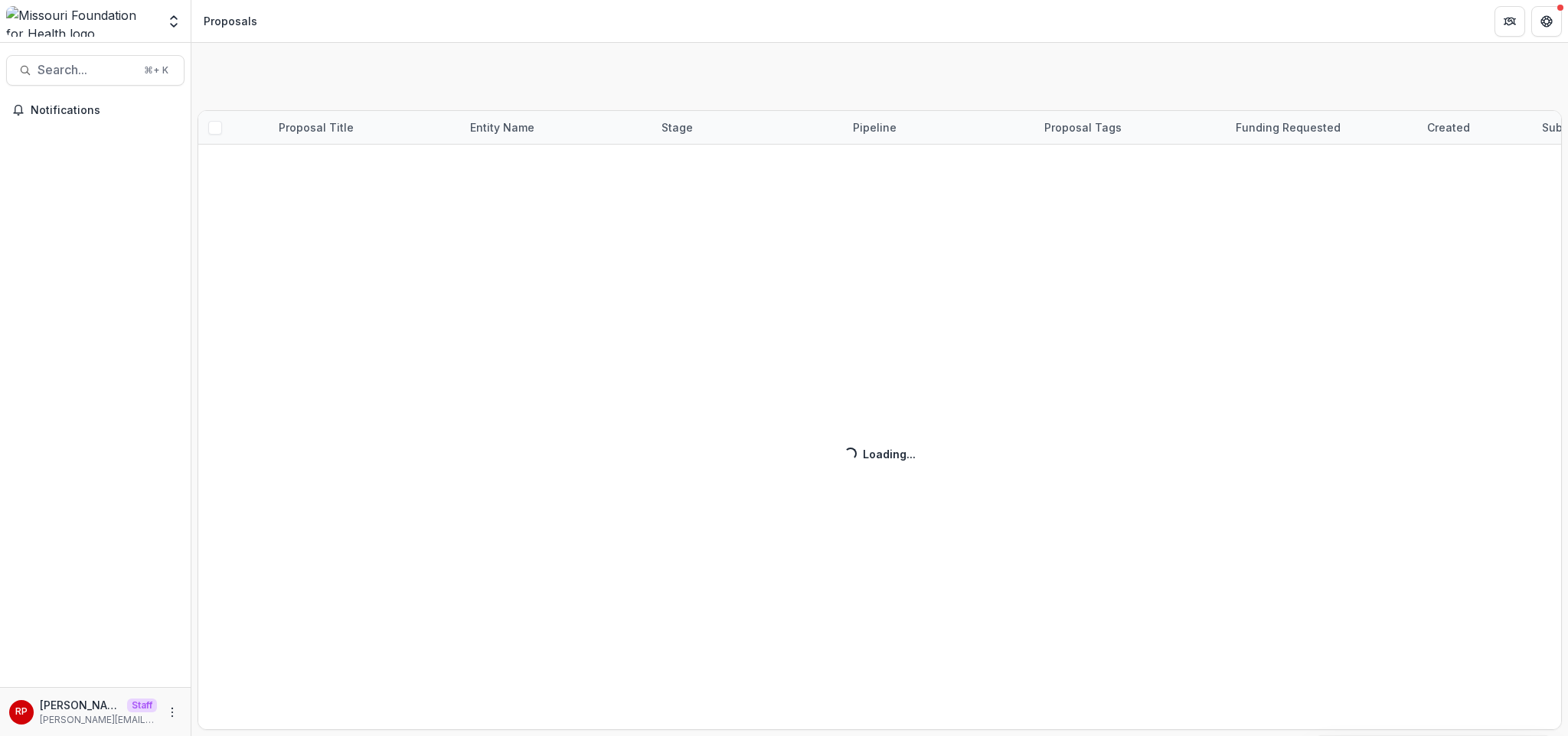
click at [805, 100] on div "Select... Proposal Title Entity Name Stage Pipeline Proposal Tags Funding Reque…" at bounding box center [879, 389] width 1376 height 693
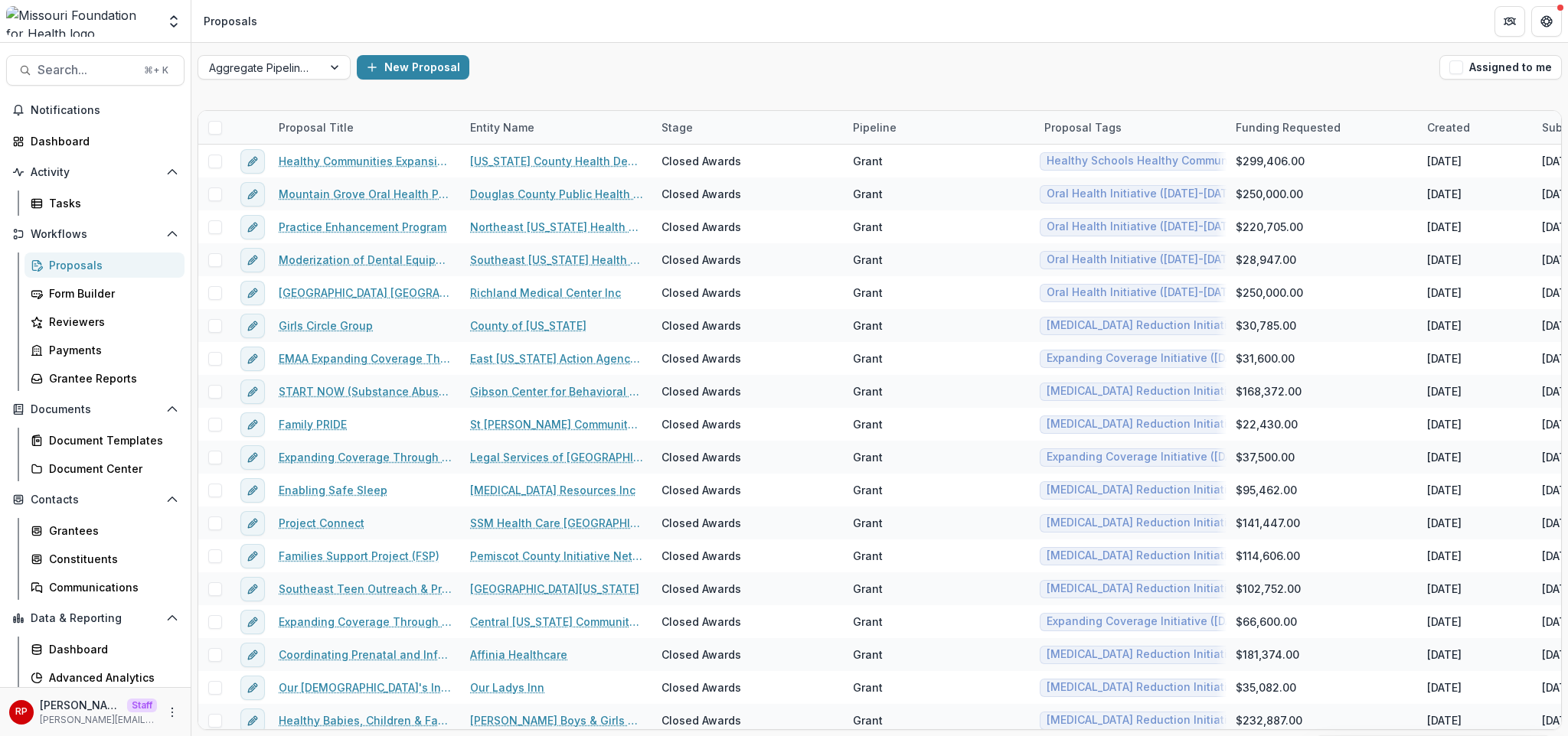
click at [798, 79] on div "New Proposal" at bounding box center [894, 67] width 1076 height 24
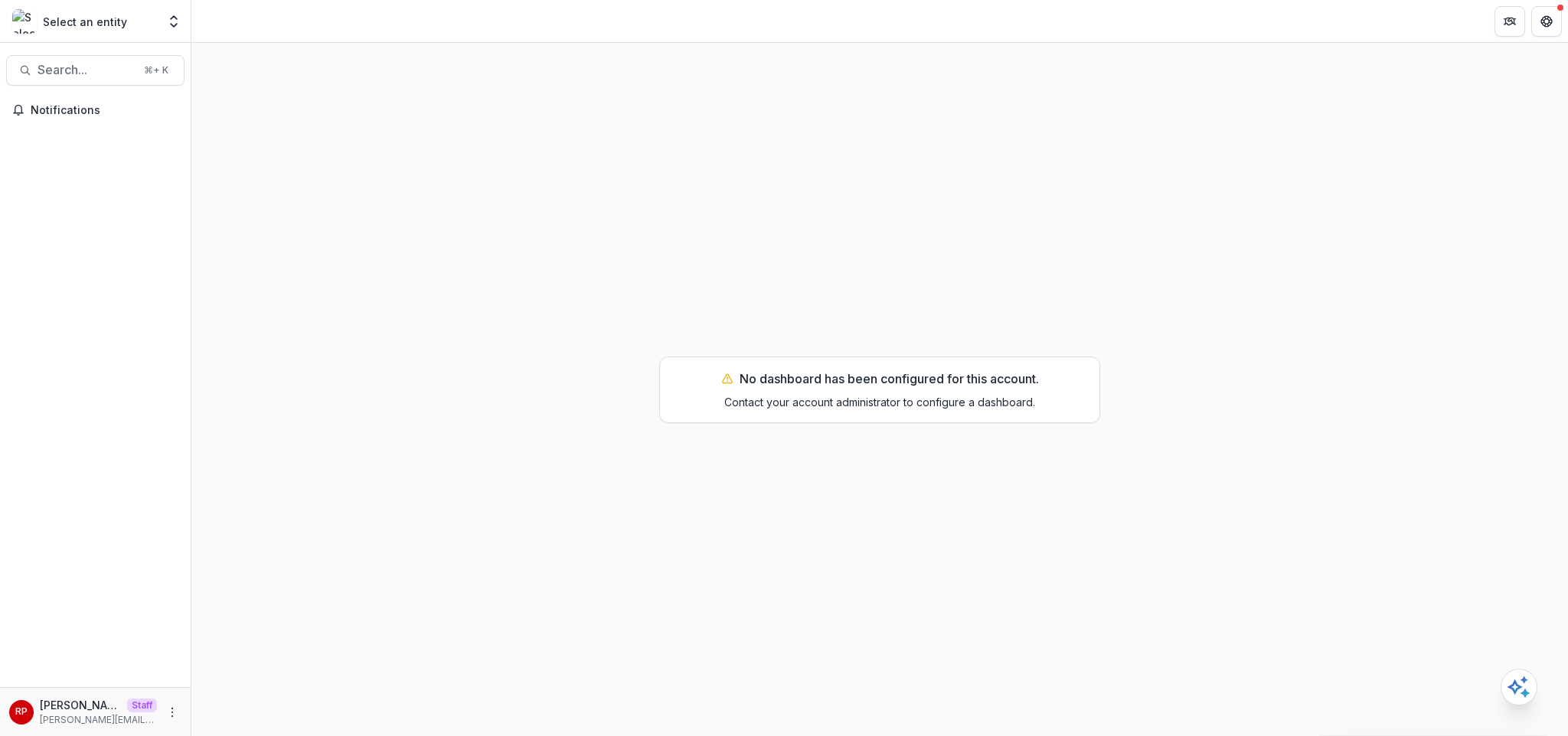
click at [1229, 116] on div "No dashboard has been configured for this account. Contact your account adminis…" at bounding box center [879, 389] width 1376 height 693
click at [1144, 236] on div "No dashboard has been configured for this account. Contact your account adminis…" at bounding box center [879, 389] width 1376 height 693
